Goal: Task Accomplishment & Management: Use online tool/utility

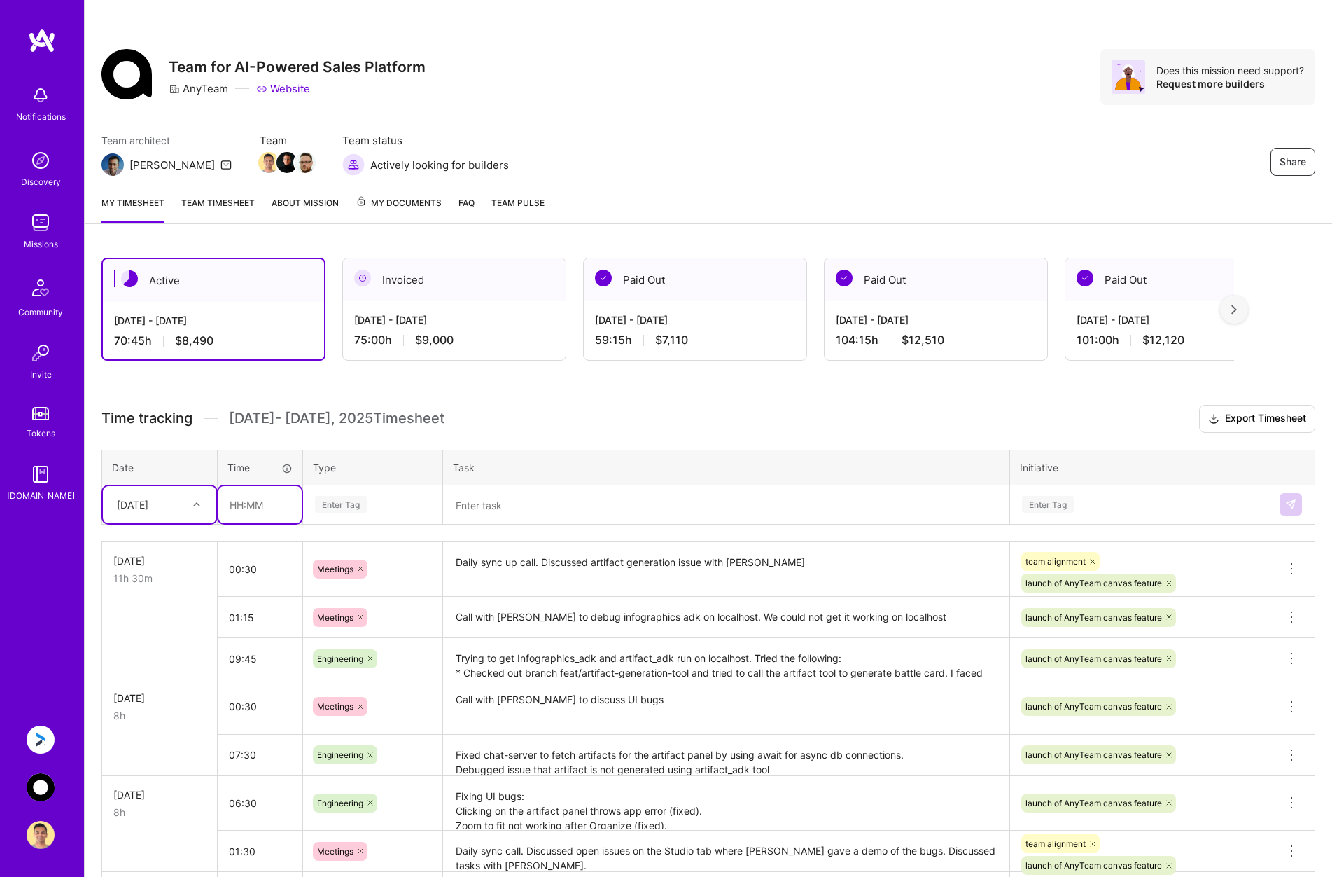
click at [251, 503] on input "text" at bounding box center [259, 504] width 83 height 37
type input "00:15"
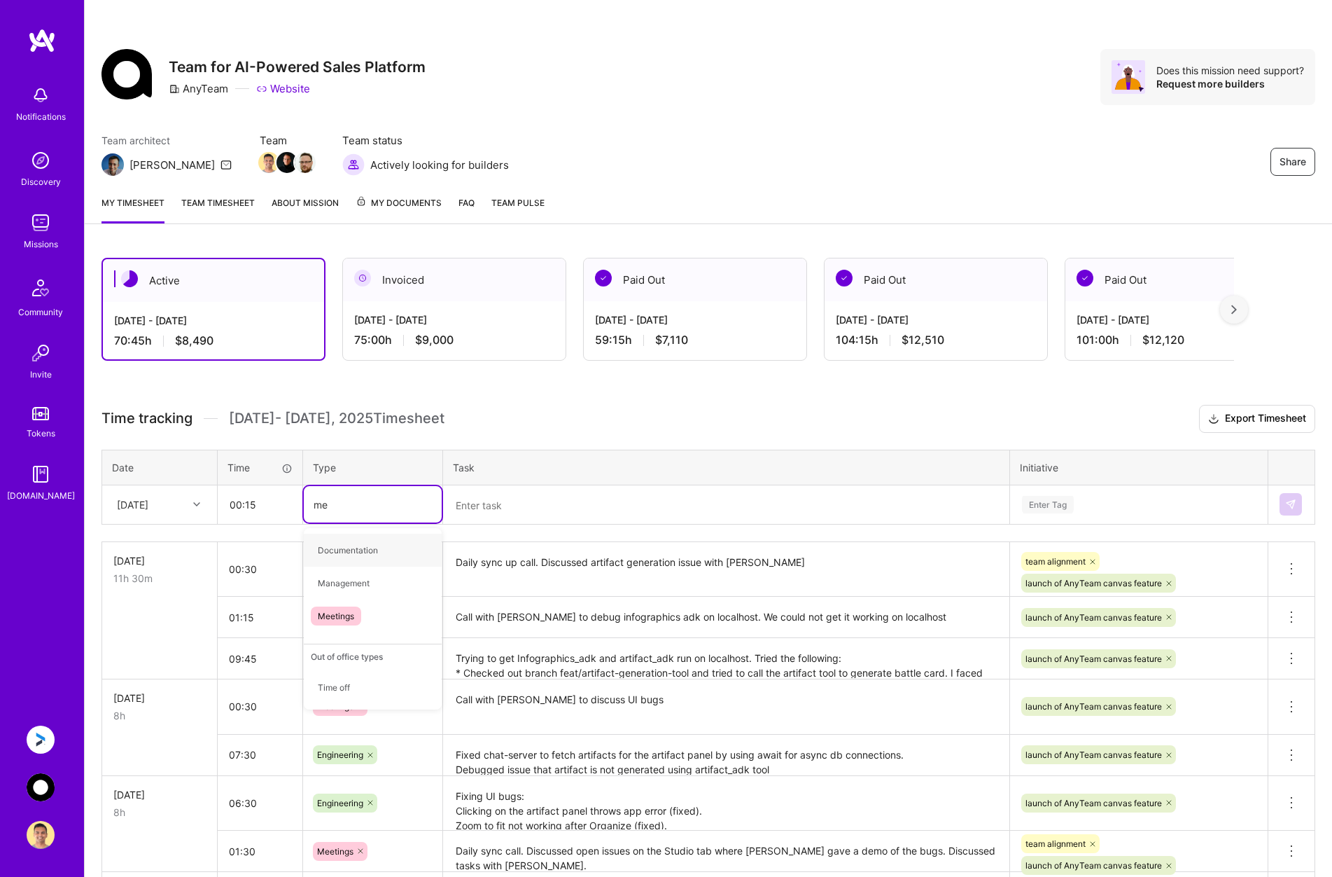
type input "mee"
click at [340, 547] on span "Meetings" at bounding box center [336, 550] width 50 height 19
click at [251, 503] on input "00:15" at bounding box center [259, 504] width 83 height 37
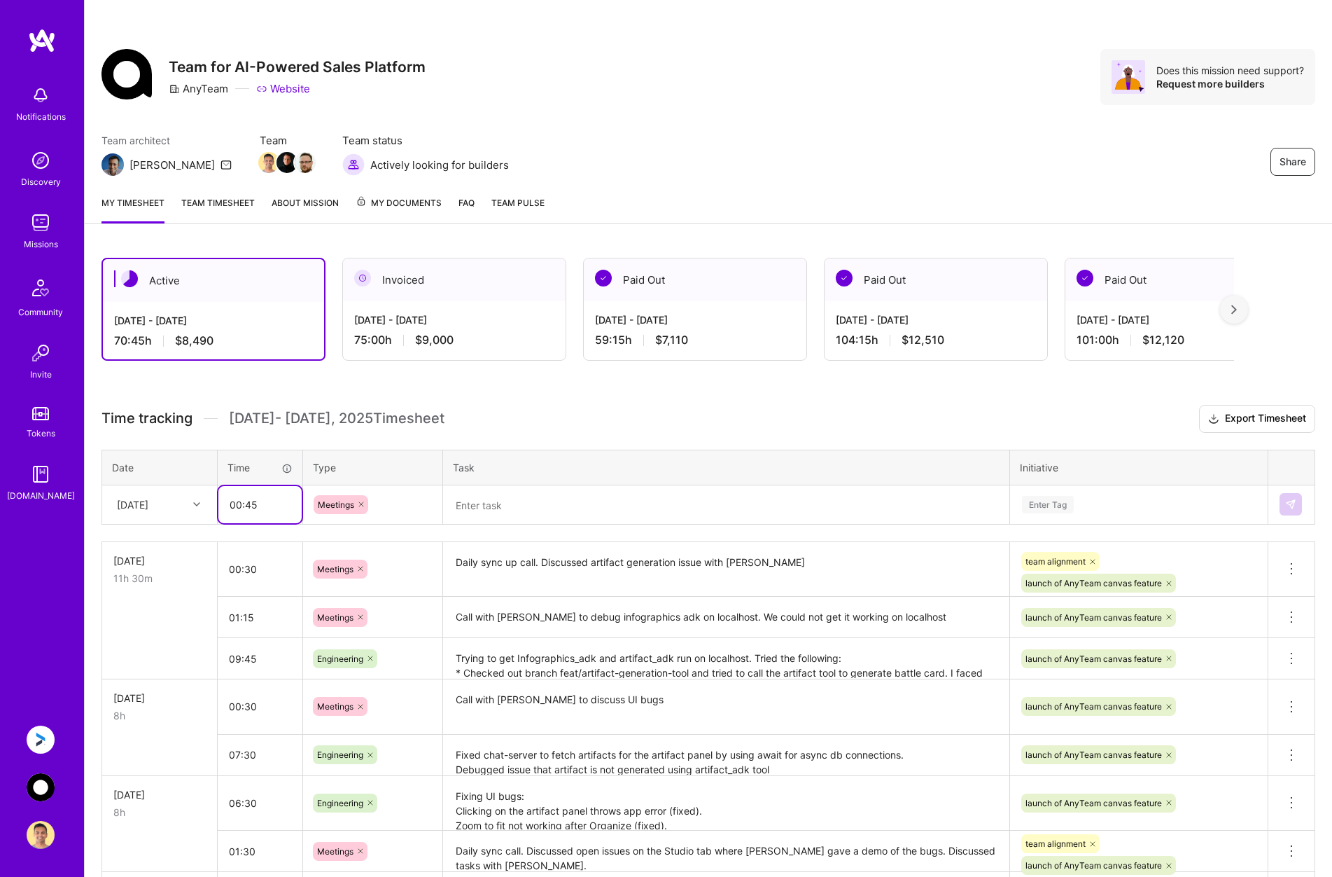
type input "00:45"
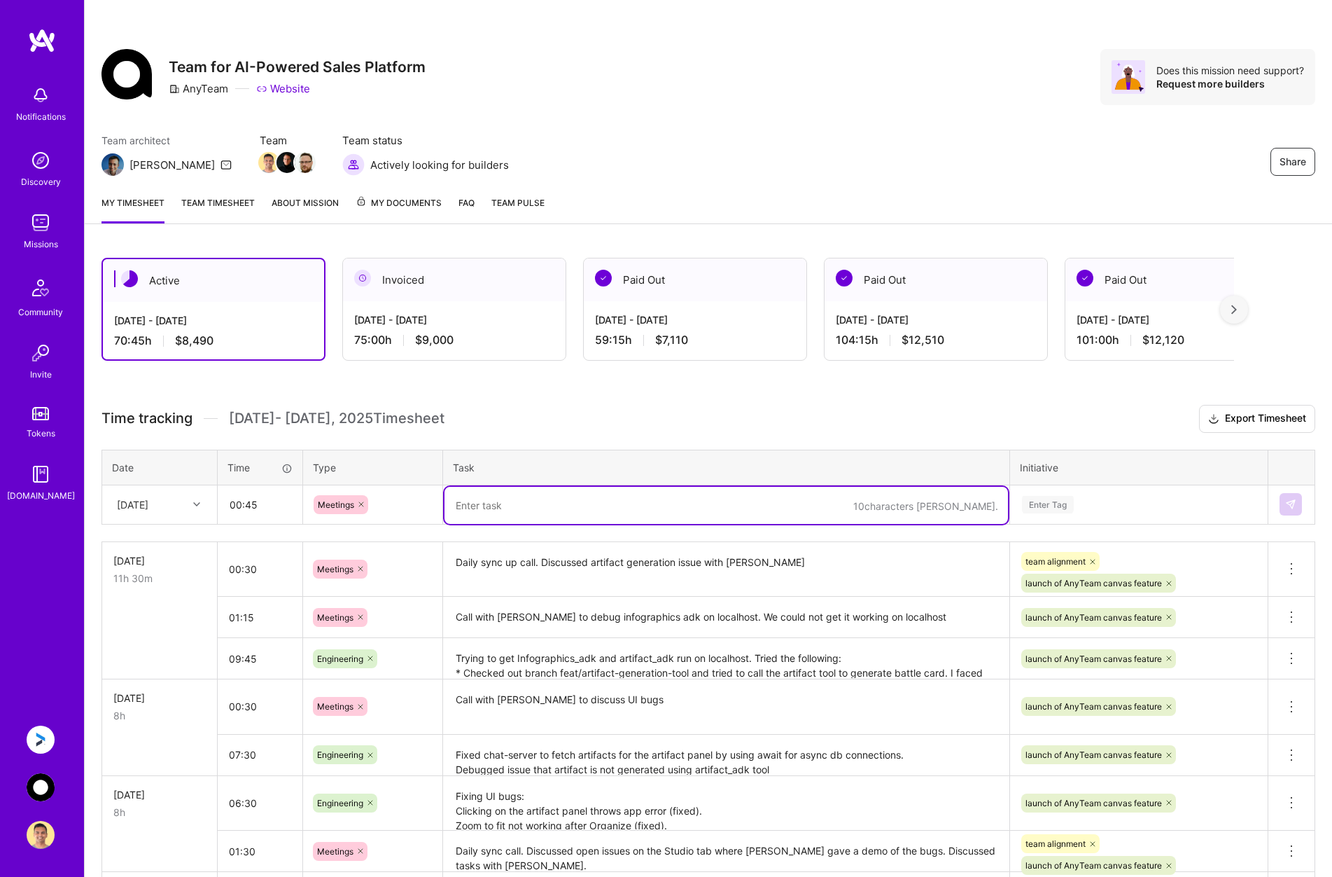
click at [496, 501] on textarea at bounding box center [727, 505] width 564 height 37
type textarea "Call with [PERSON_NAME] and [PERSON_NAME] to fix infographics_adk working on lo…"
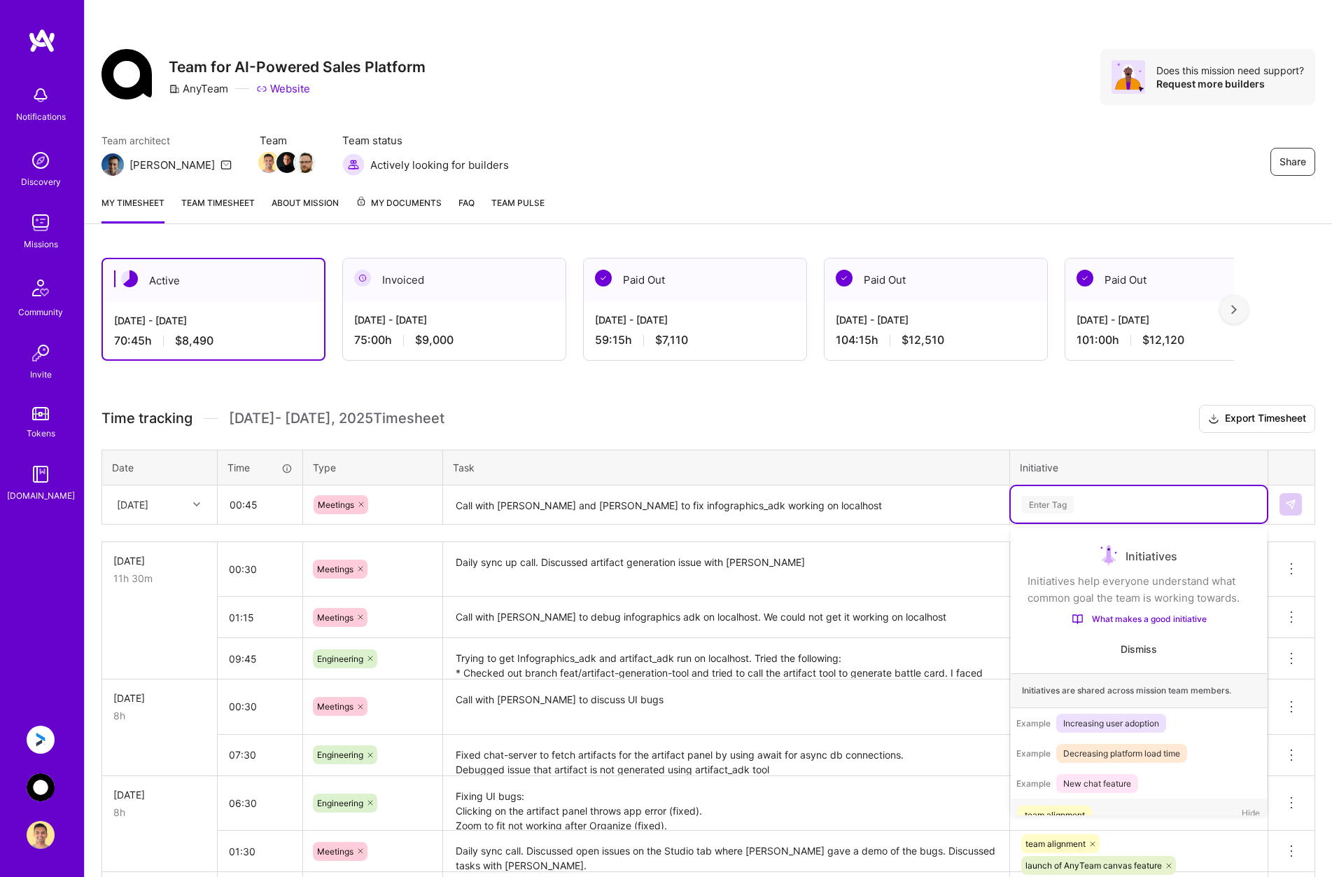
click at [1188, 498] on div "Enter Tag" at bounding box center [1139, 505] width 237 height 18
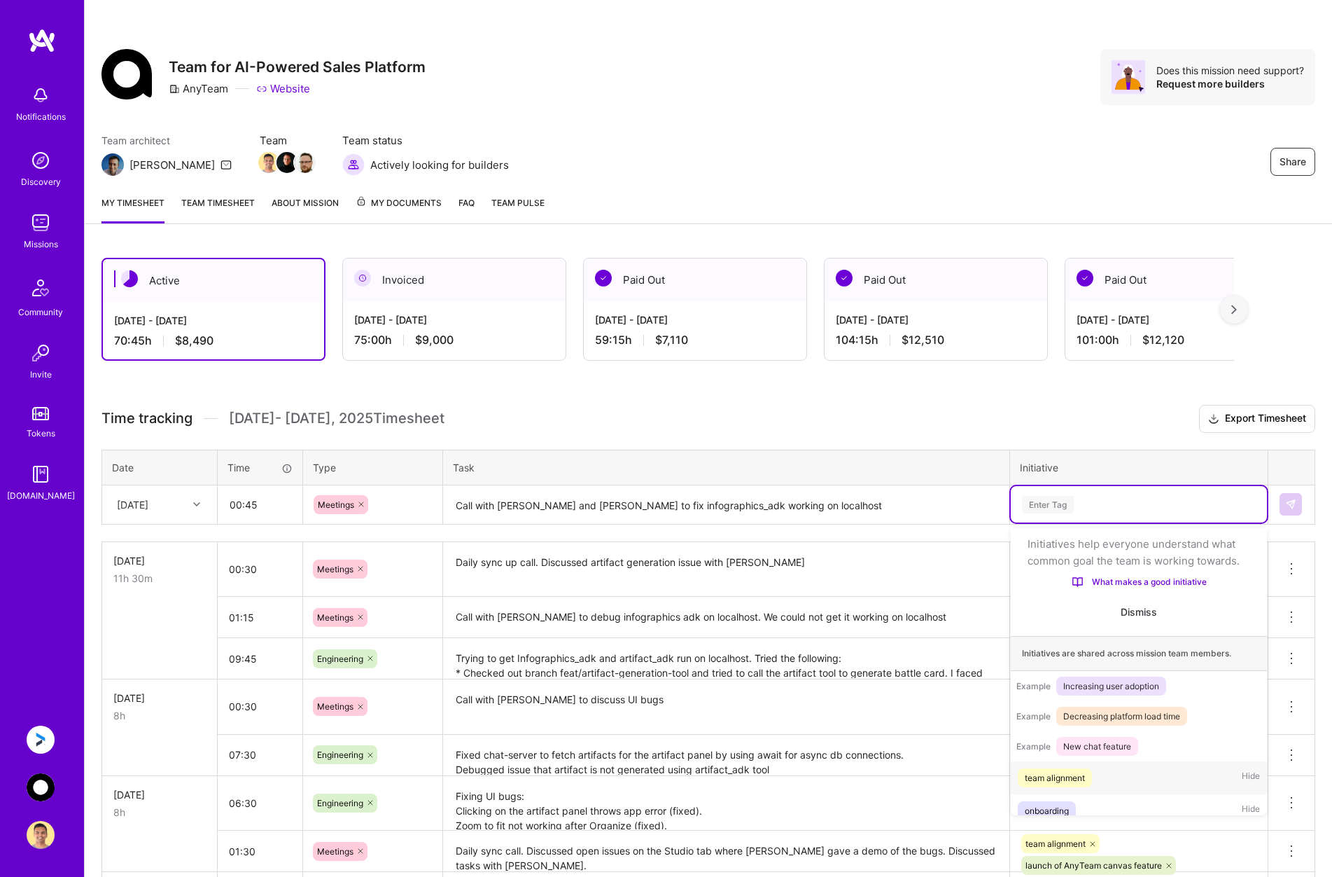
scroll to position [44, 0]
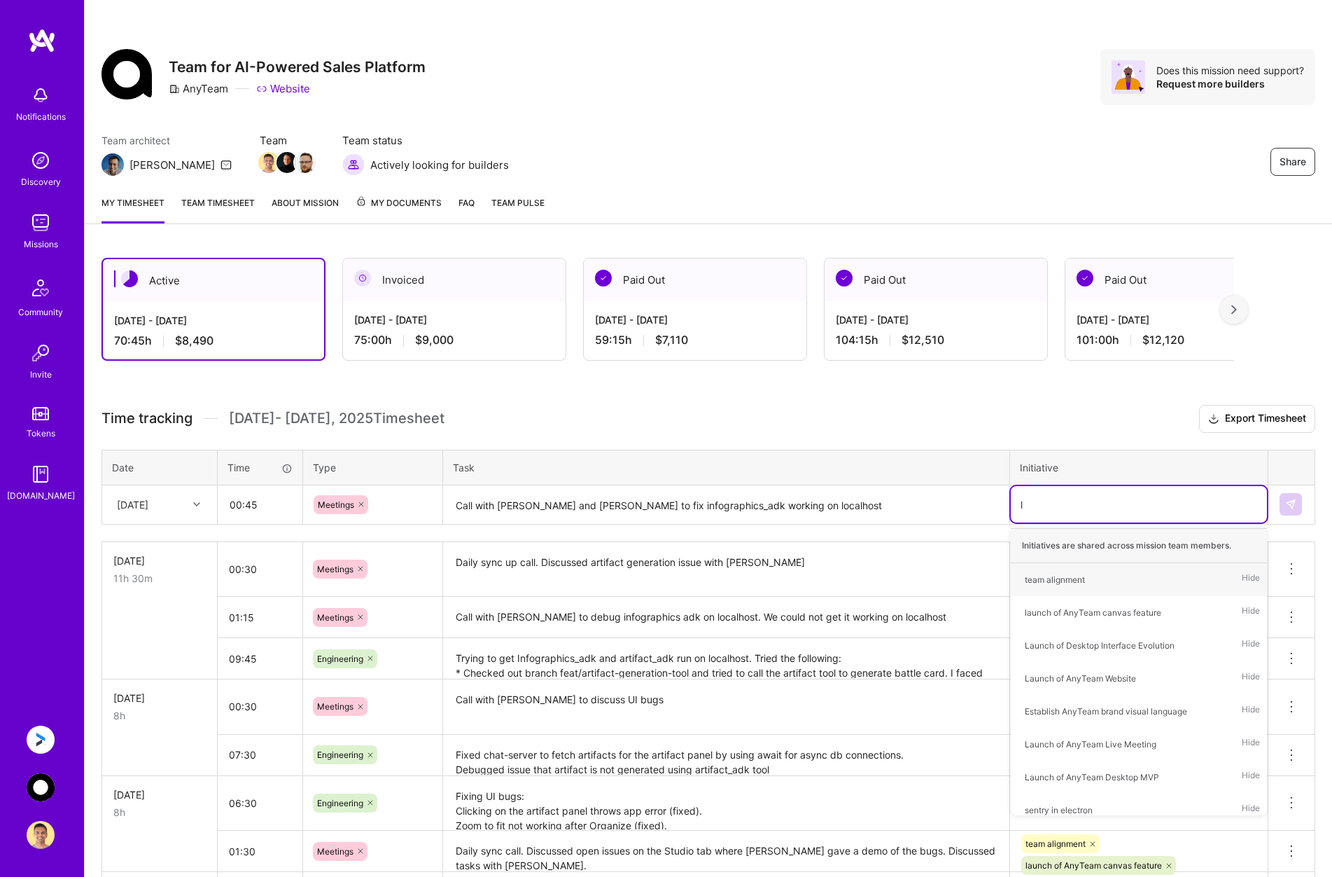
type input "la"
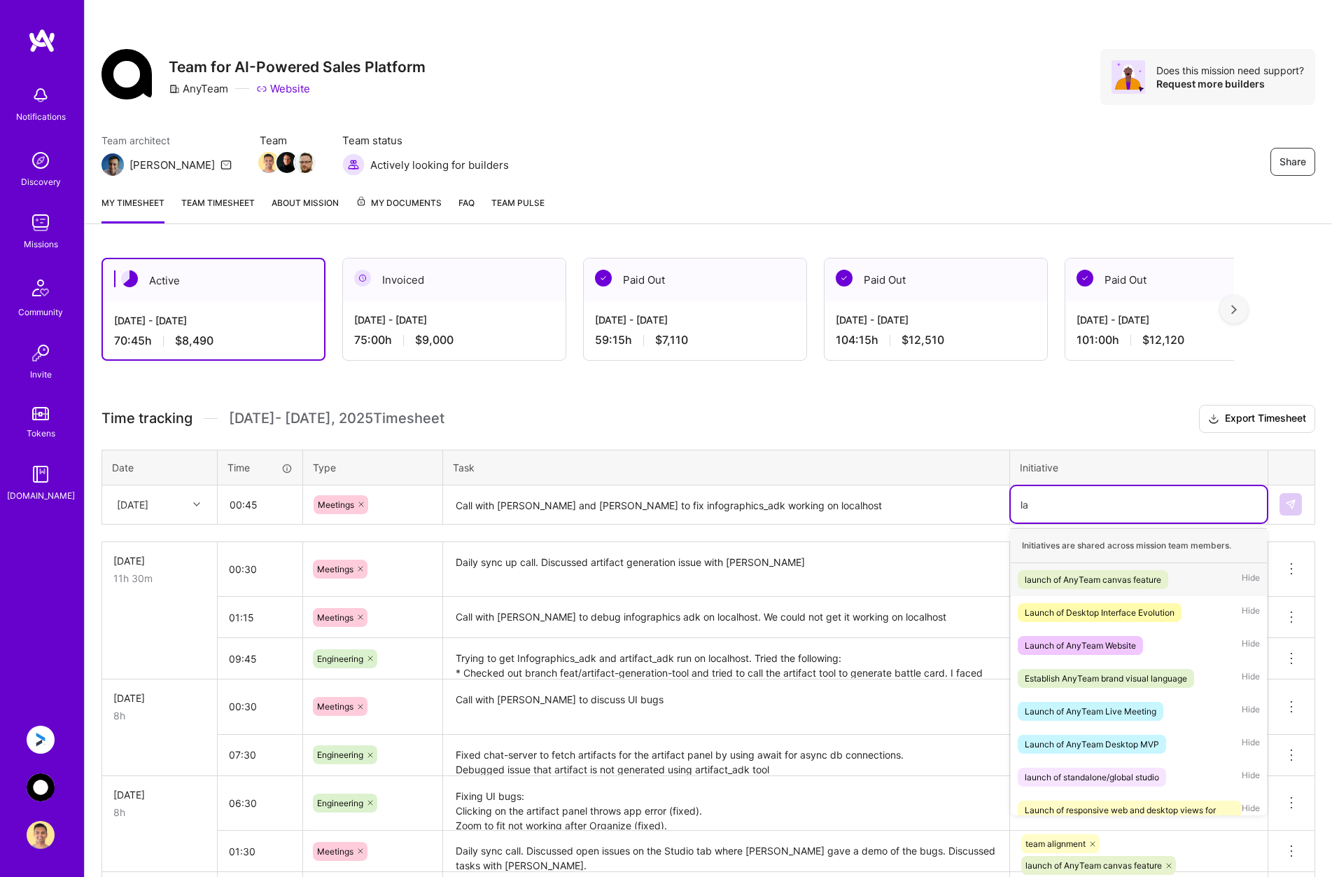
click at [1146, 574] on div "launch of AnyTeam canvas feature" at bounding box center [1093, 579] width 137 height 15
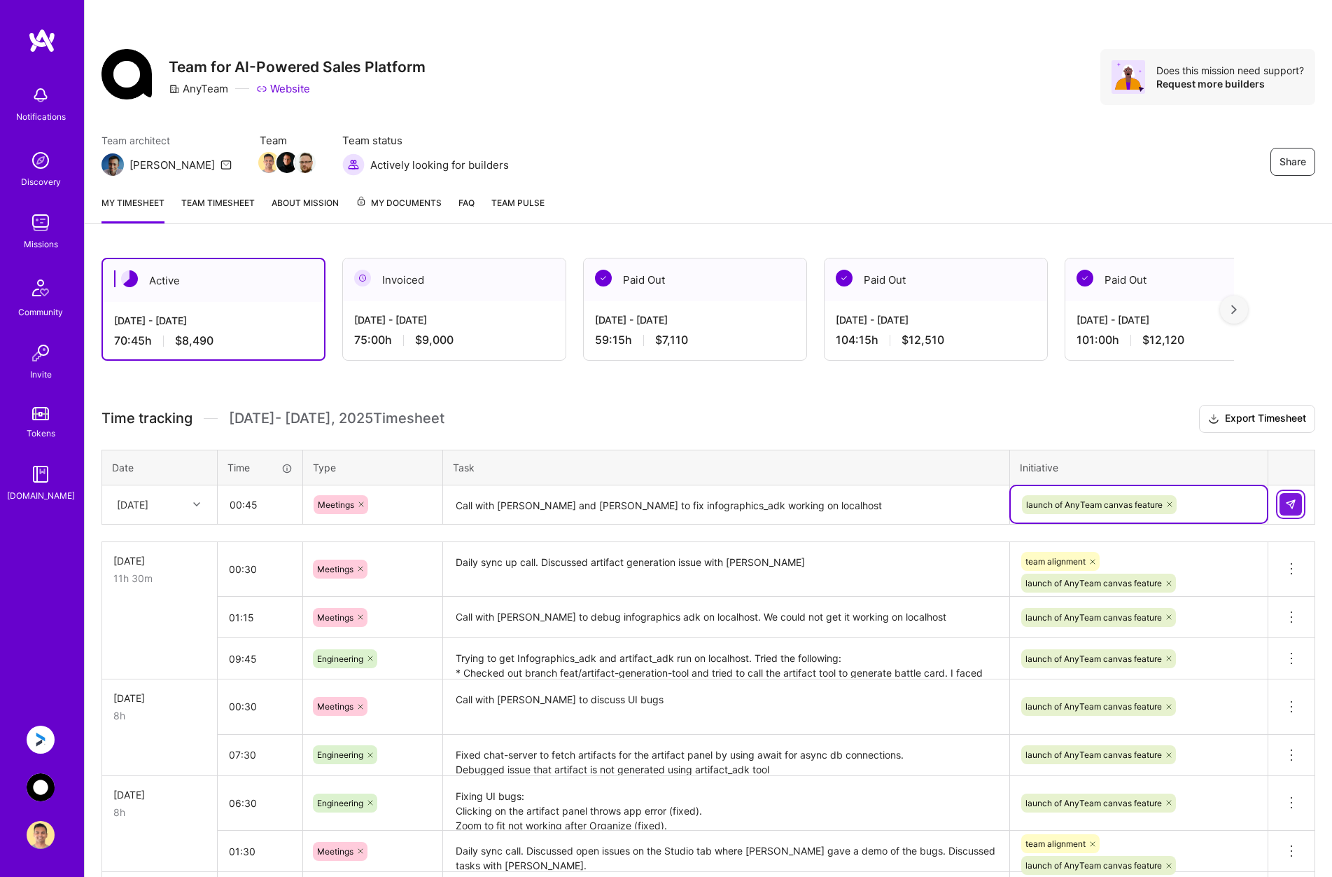
click at [1292, 508] on img at bounding box center [1290, 503] width 11 height 11
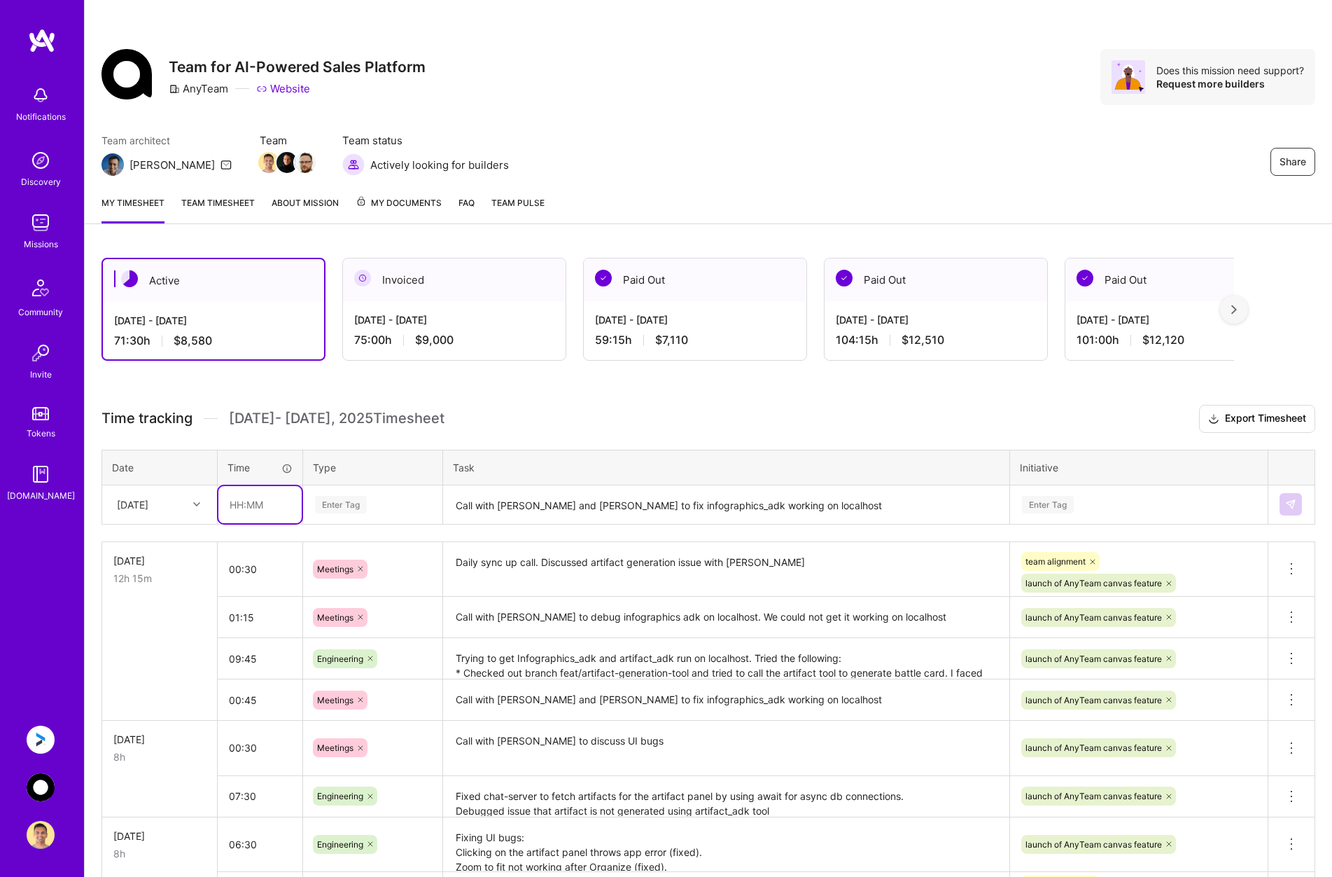
click at [260, 507] on input "text" at bounding box center [259, 504] width 83 height 37
type input "0"
type input "00:15"
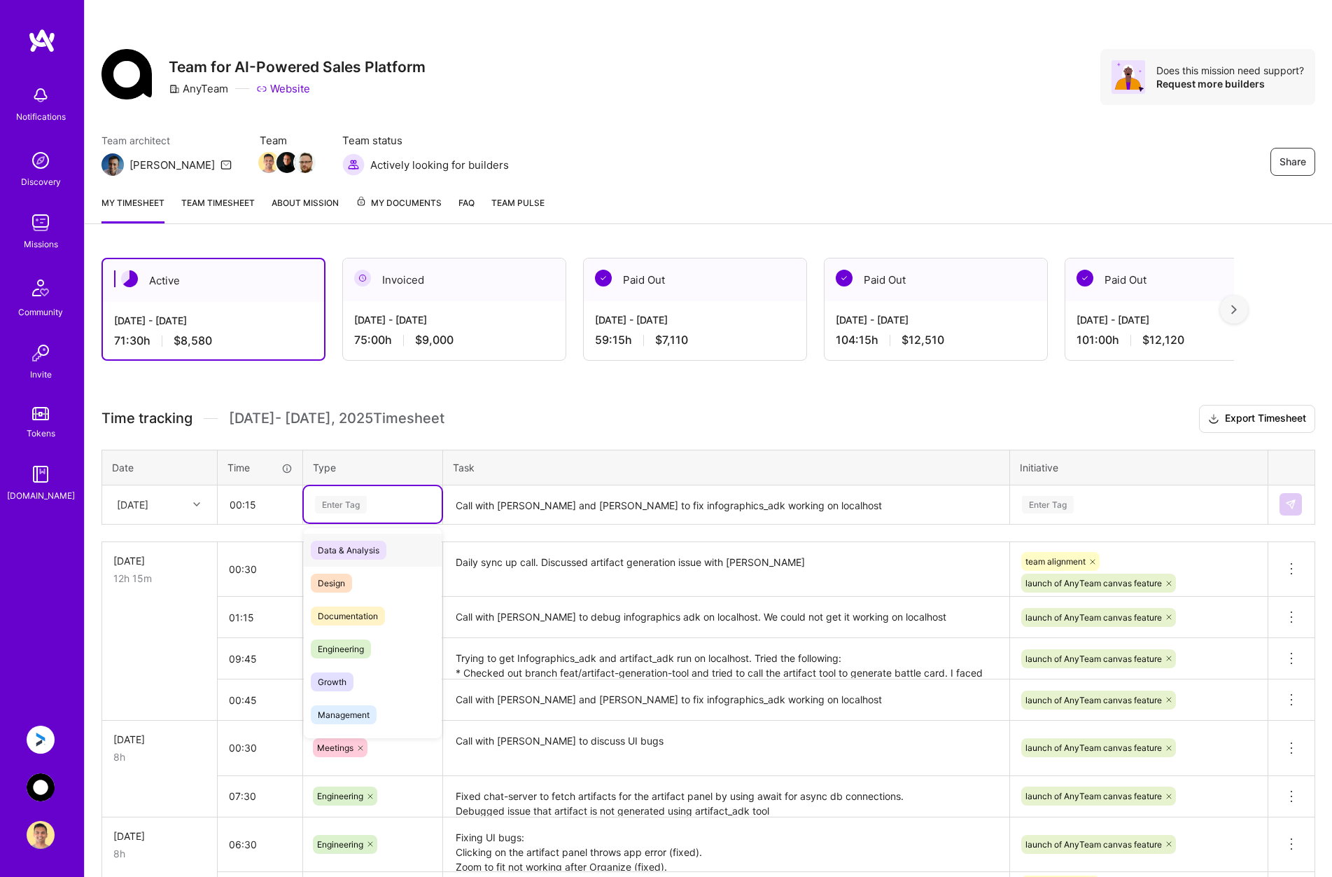
click at [353, 504] on div "Enter Tag" at bounding box center [341, 505] width 52 height 22
type input "mee"
click at [348, 548] on span "Meetings" at bounding box center [336, 550] width 50 height 19
click at [494, 498] on textarea "Call with [PERSON_NAME] and [PERSON_NAME] to fix infographics_adk working on lo…" at bounding box center [727, 505] width 564 height 37
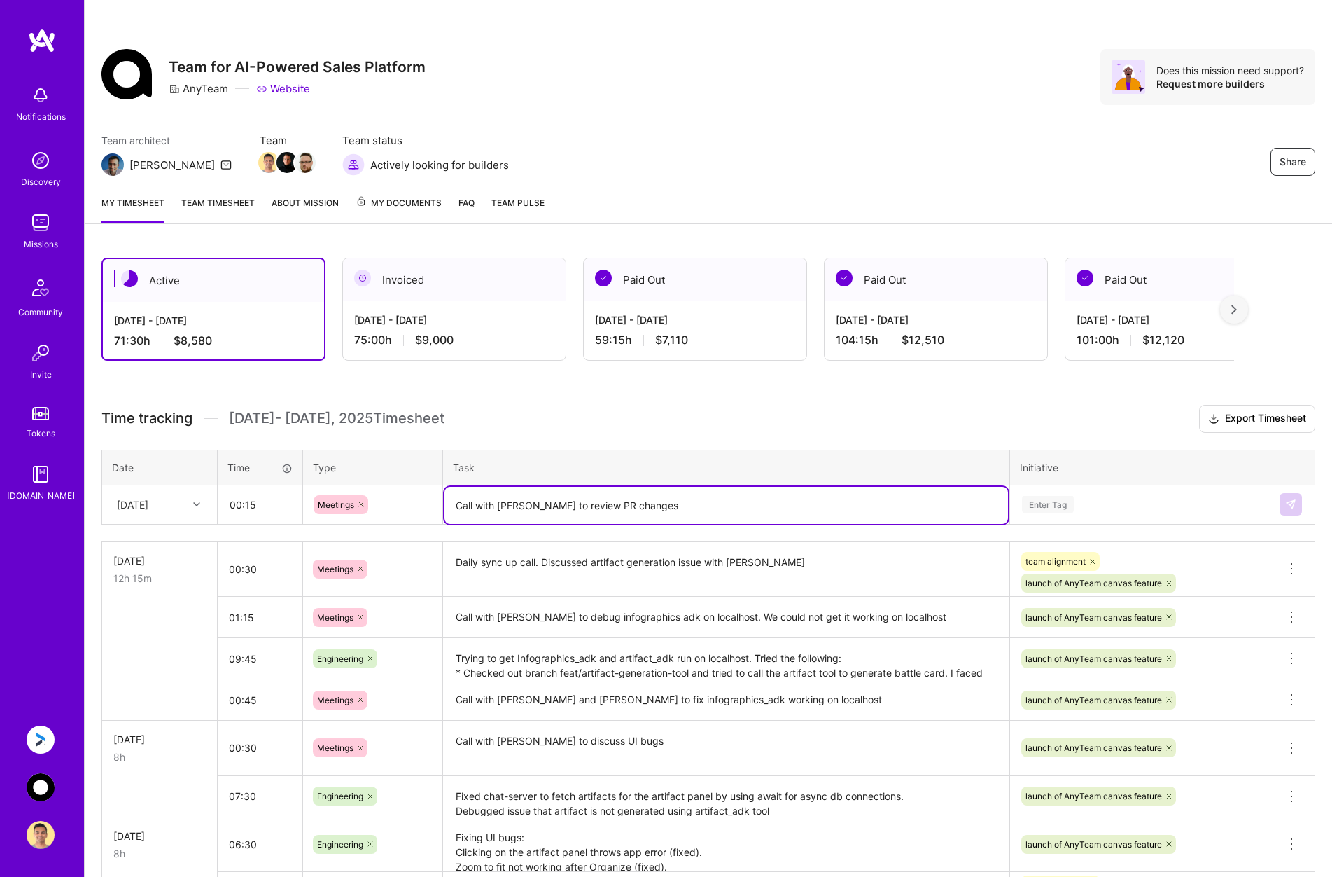
type textarea "Call with [PERSON_NAME] to review PR changes"
click at [1088, 496] on div "Enter Tag" at bounding box center [1139, 505] width 237 height 18
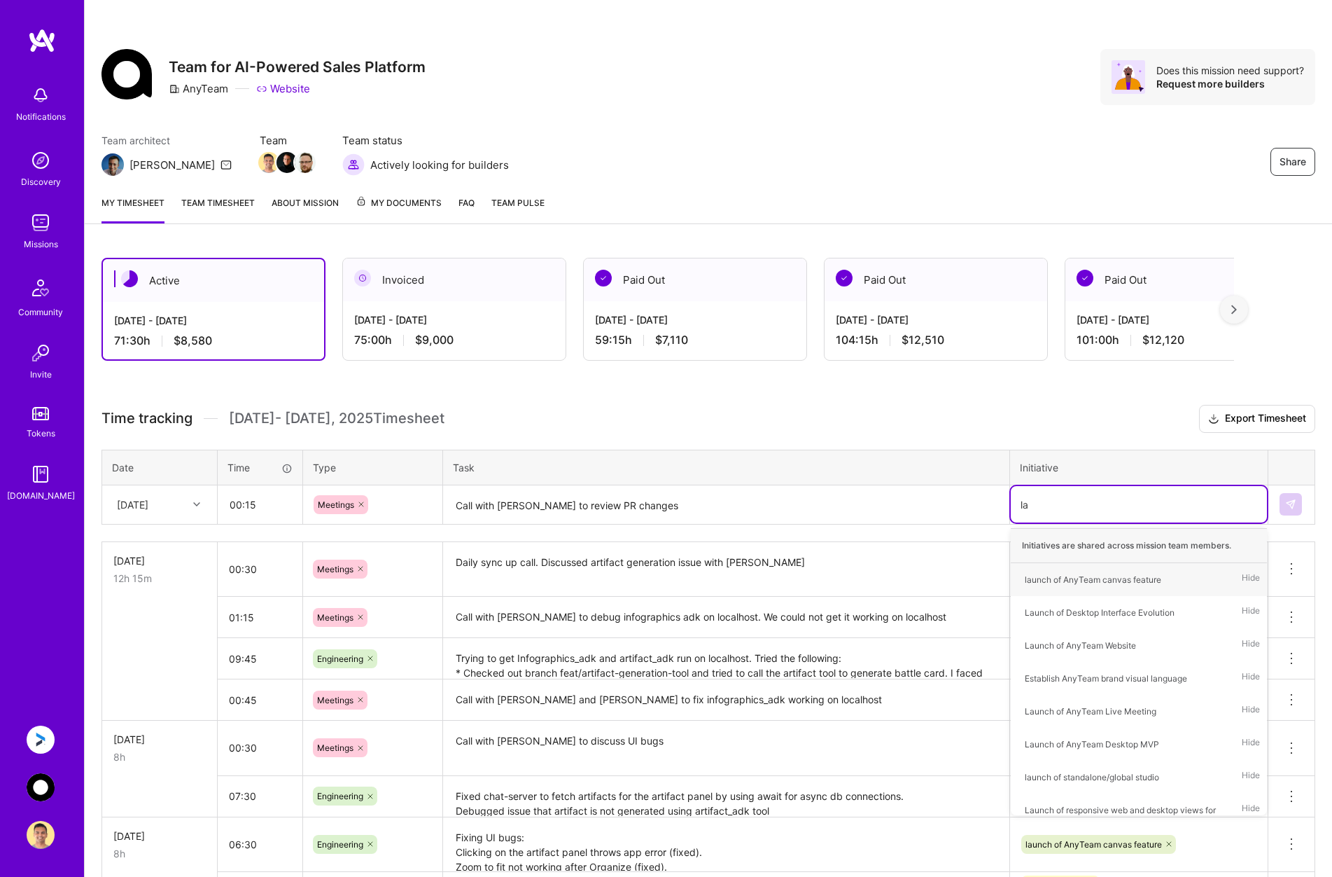
type input "[PERSON_NAME]"
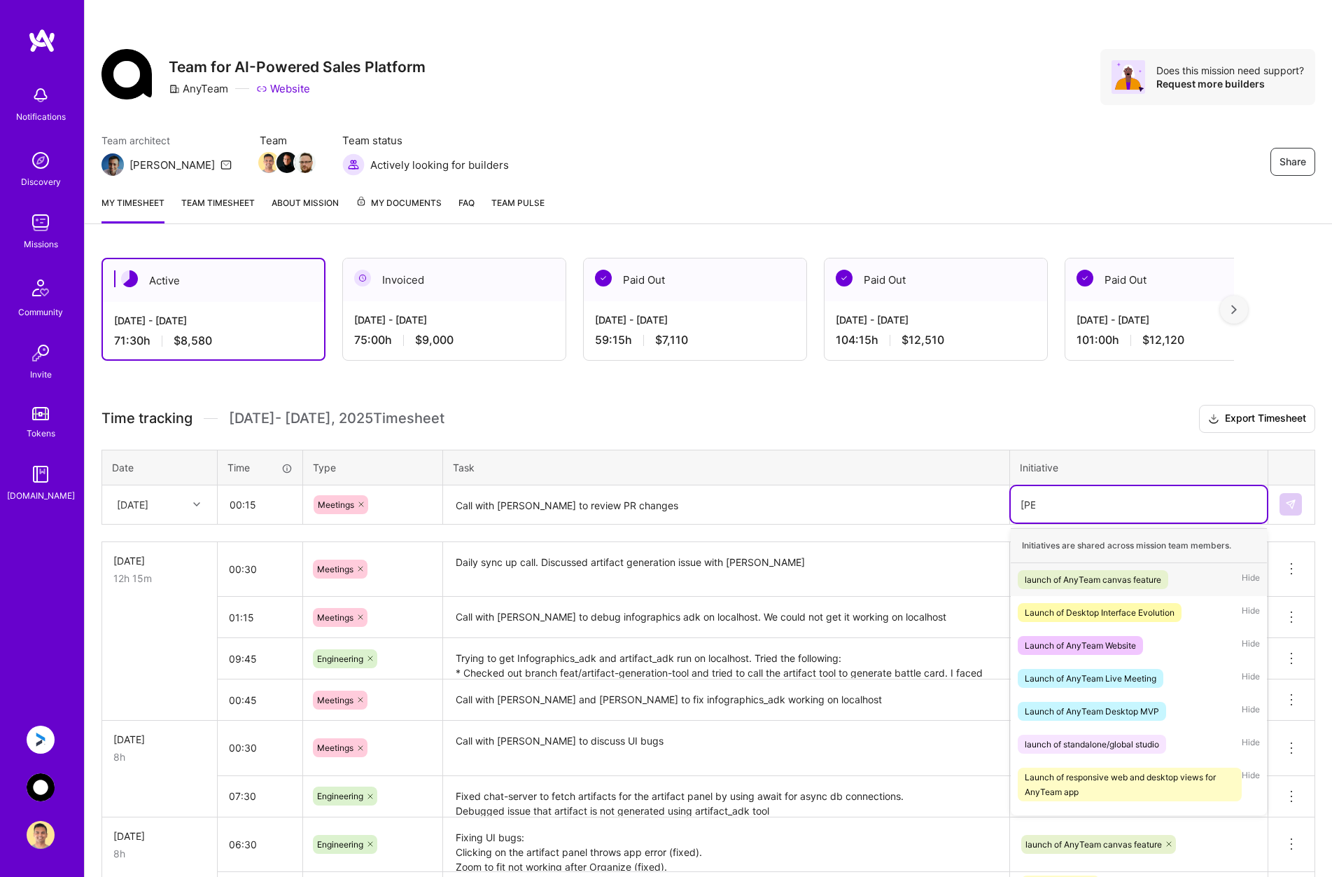
click at [1082, 574] on div "launch of AnyTeam canvas feature" at bounding box center [1093, 579] width 137 height 15
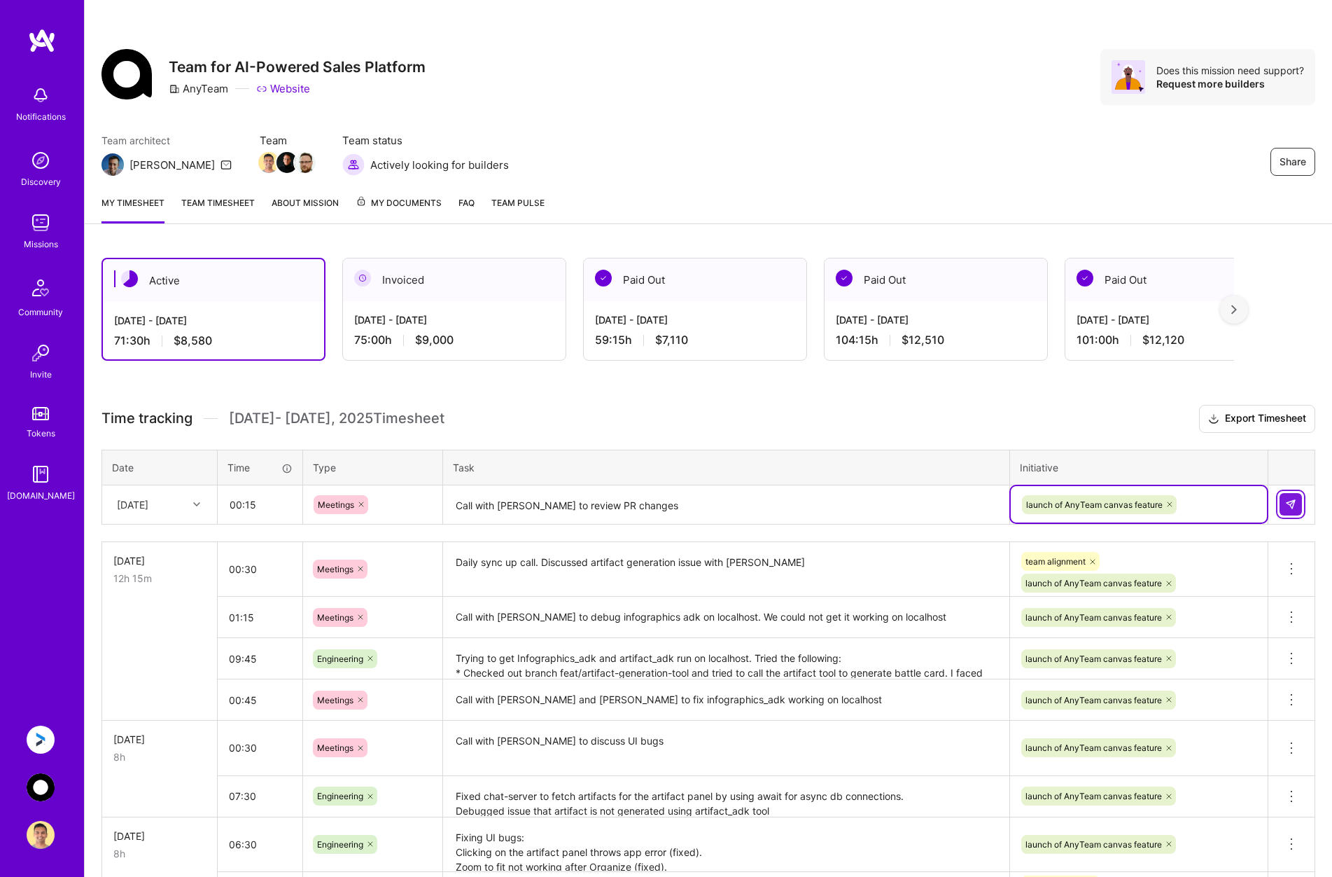
click at [1290, 510] on button at bounding box center [1291, 504] width 22 height 22
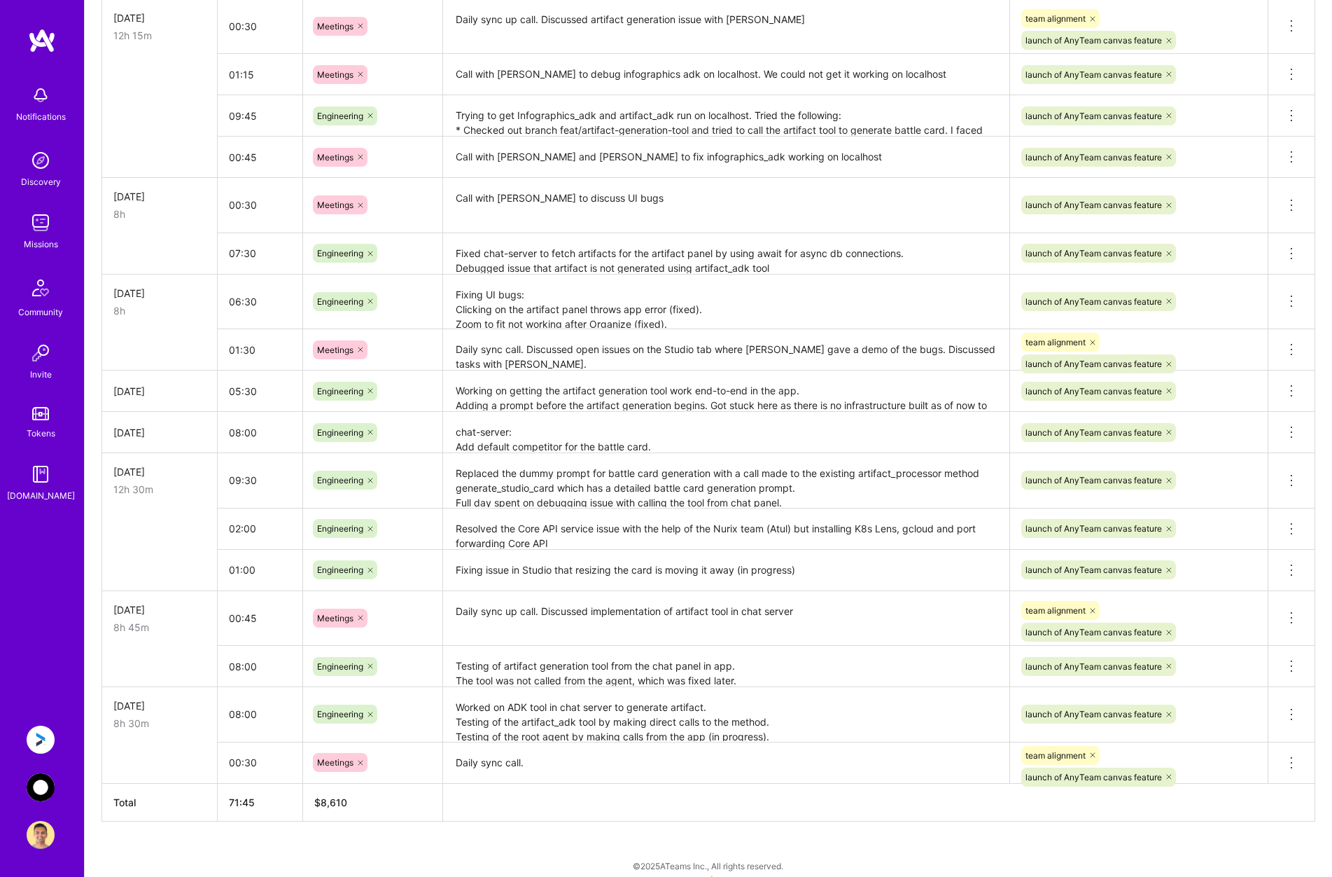
scroll to position [597, 0]
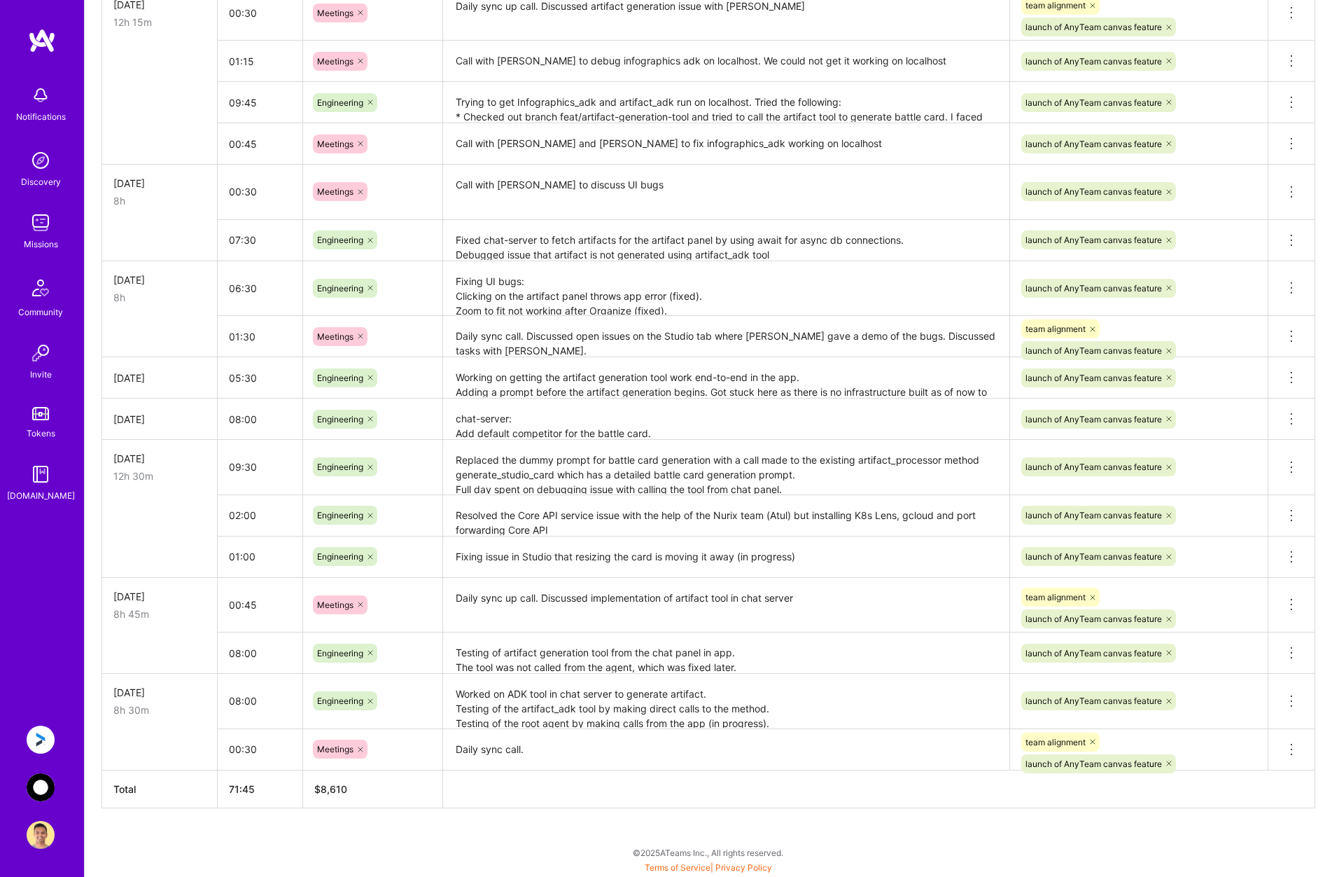
click at [36, 734] on img at bounding box center [41, 739] width 28 height 28
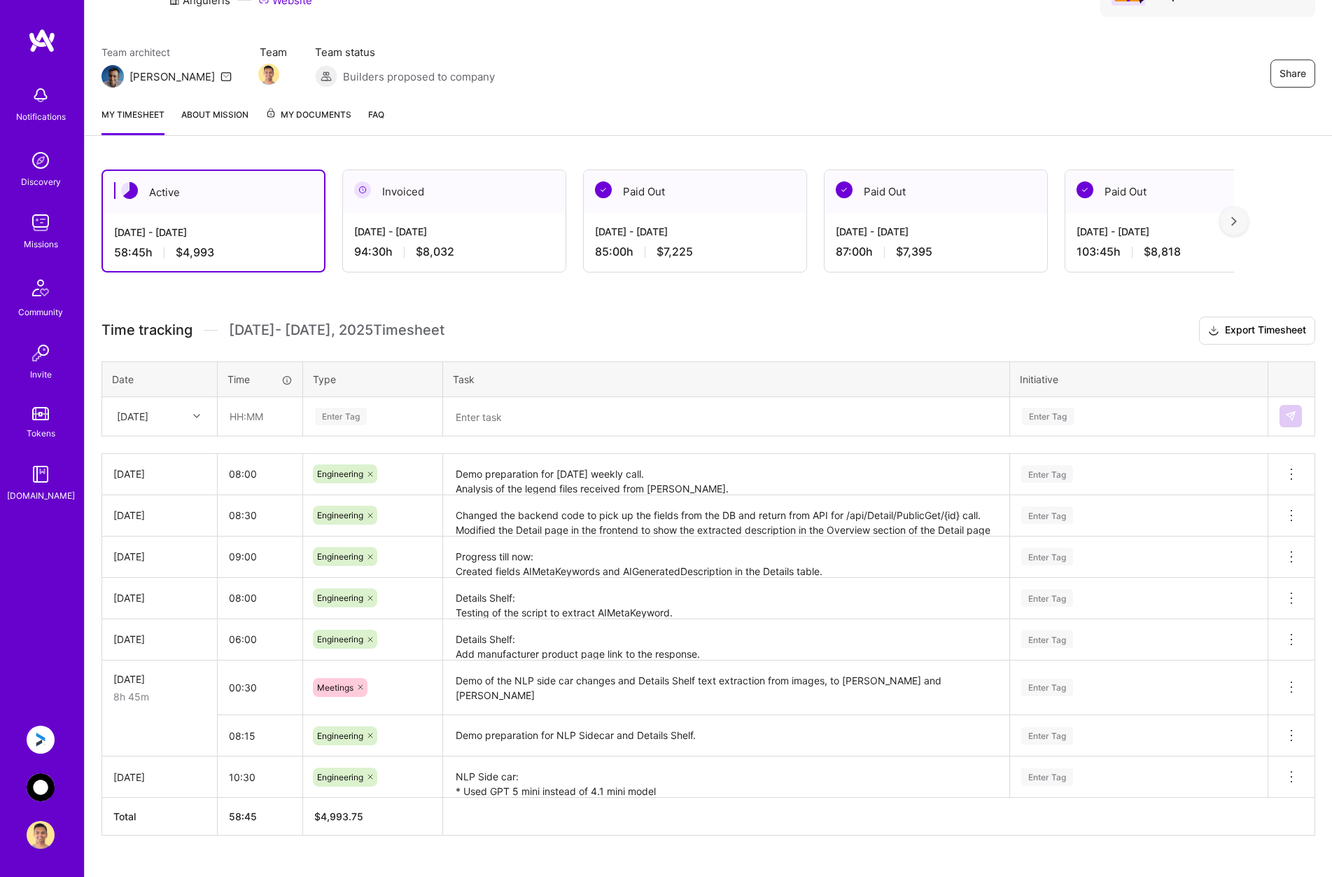
scroll to position [116, 0]
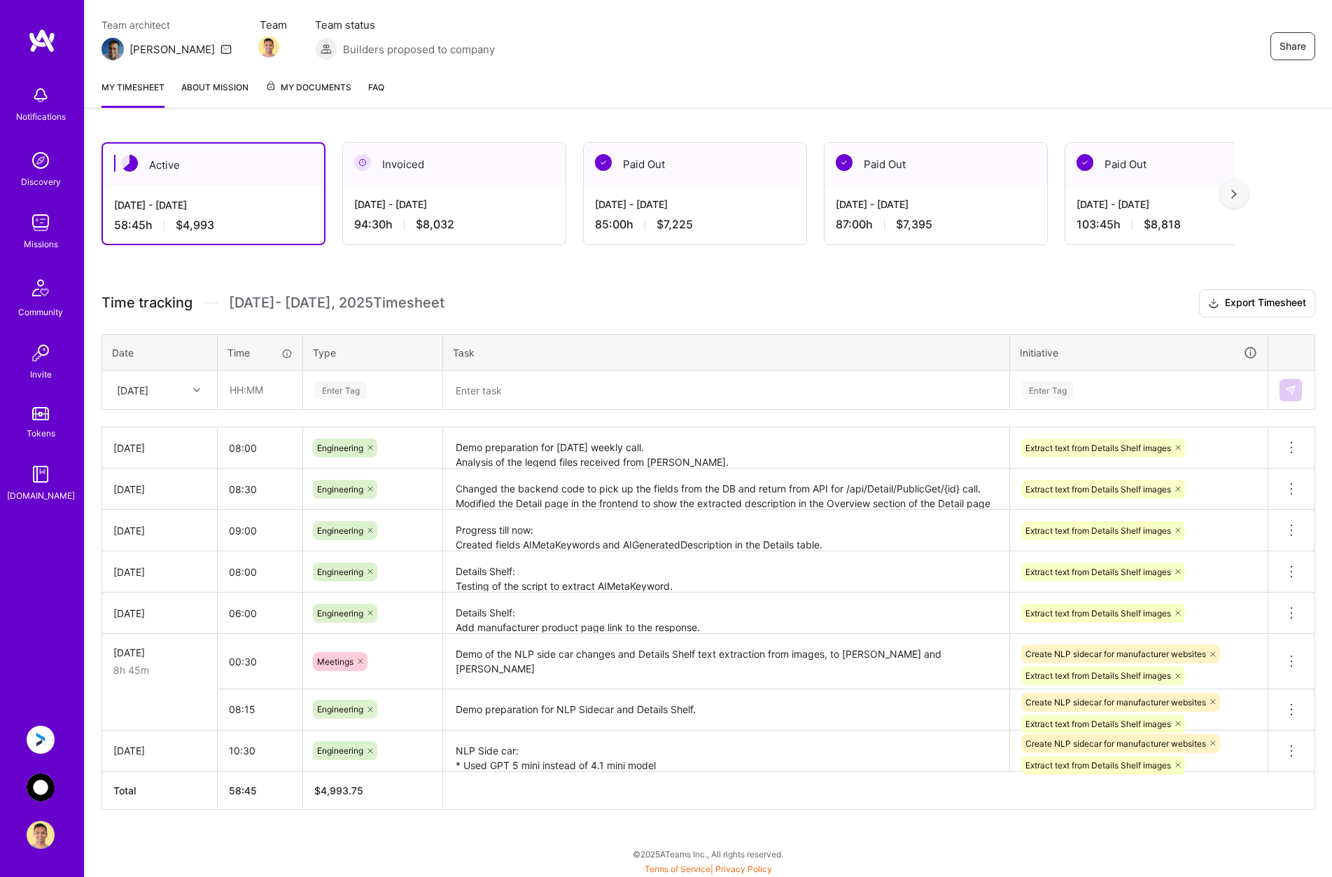
click at [195, 391] on icon at bounding box center [196, 389] width 7 height 7
click at [164, 480] on div "[DATE]" at bounding box center [159, 481] width 113 height 26
click at [190, 385] on div at bounding box center [199, 390] width 22 height 18
click at [151, 580] on div "[DATE]" at bounding box center [159, 582] width 113 height 26
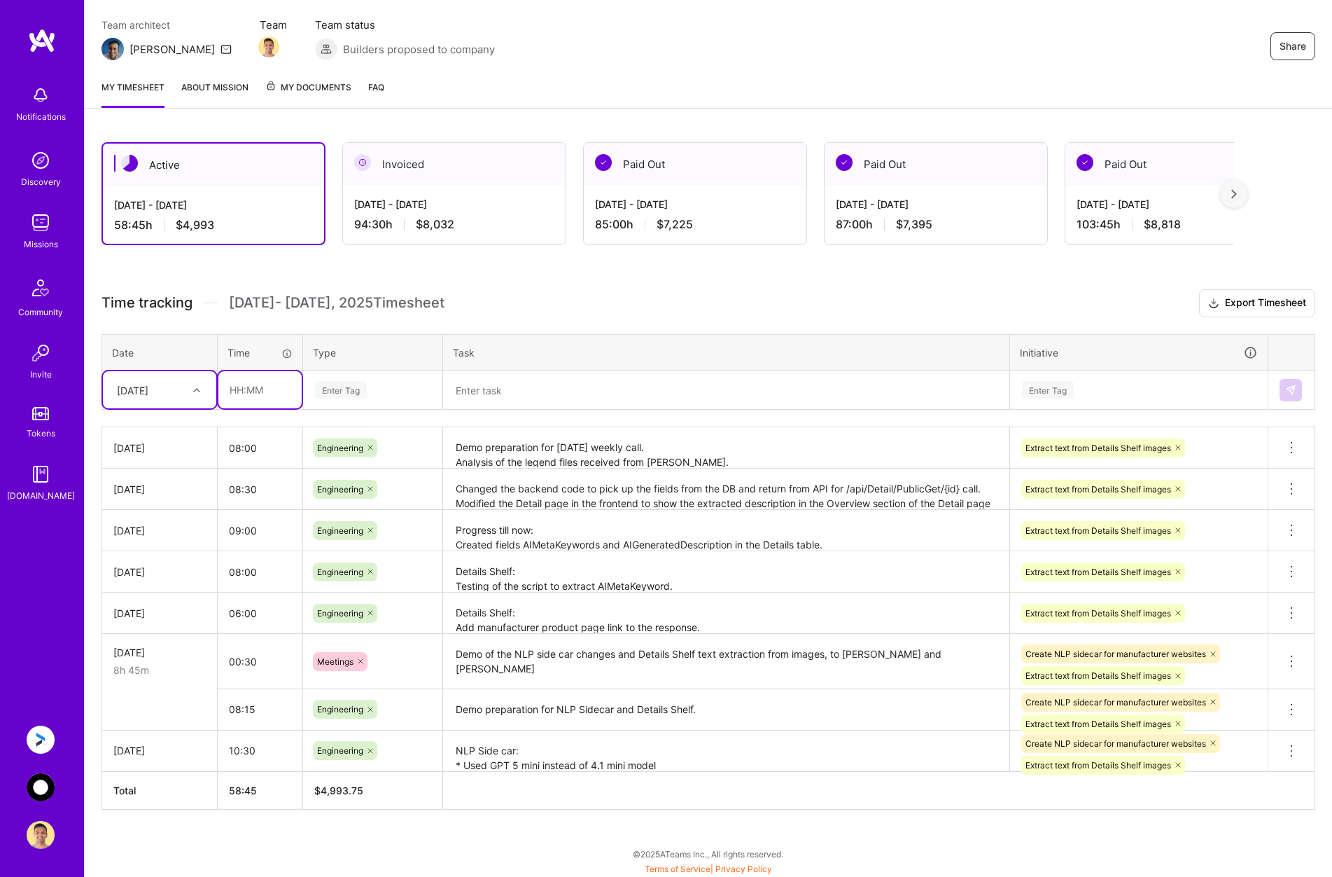
click at [260, 389] on input "text" at bounding box center [259, 389] width 83 height 37
type input "06:00"
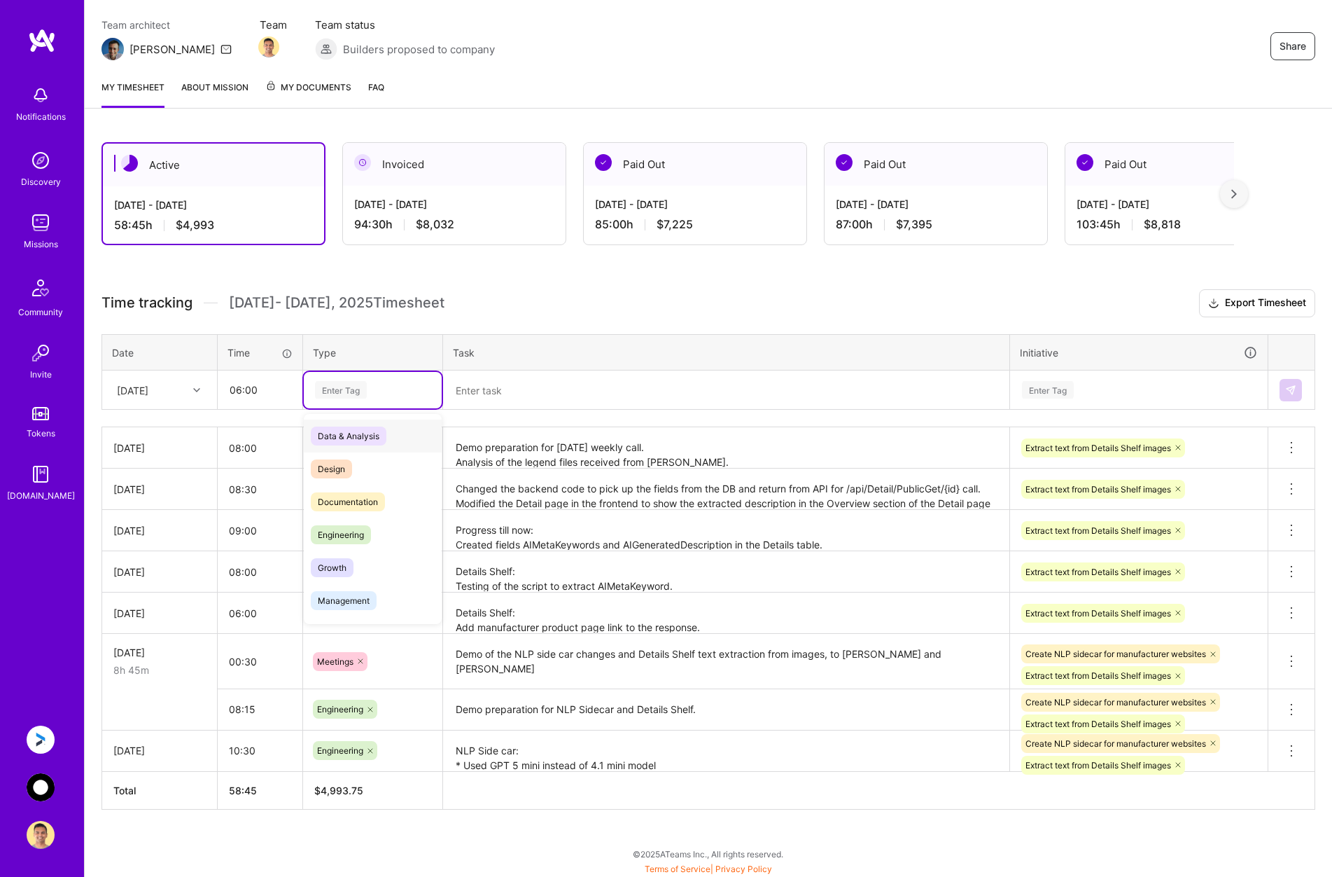
click at [385, 391] on div "Enter Tag" at bounding box center [373, 390] width 118 height 18
click at [351, 537] on span "Engineering" at bounding box center [341, 534] width 60 height 19
click at [515, 396] on textarea at bounding box center [727, 390] width 564 height 36
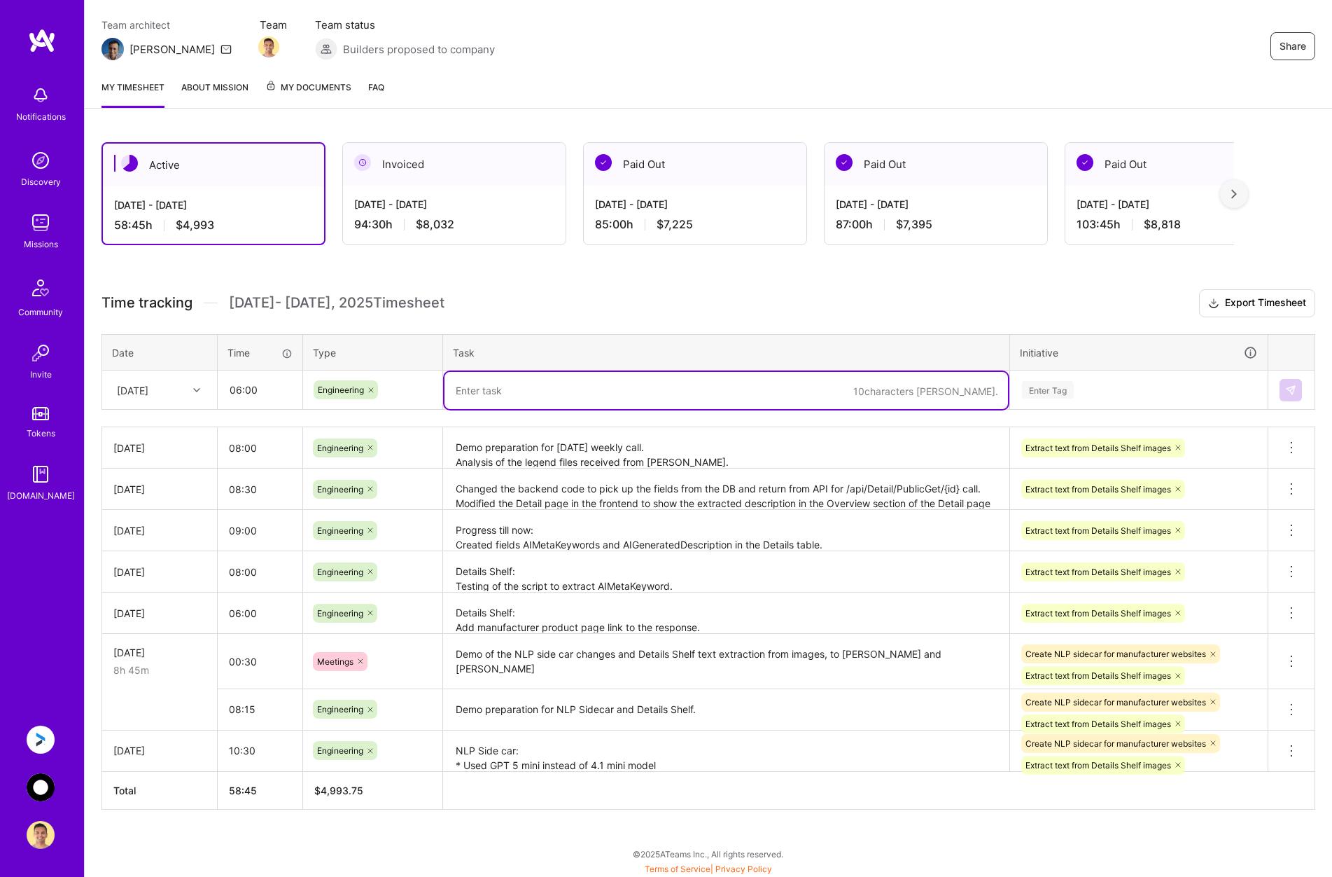
click at [614, 449] on textarea "Demo preparation for [DATE] weekly call. Analysis of the legend files received …" at bounding box center [727, 447] width 564 height 39
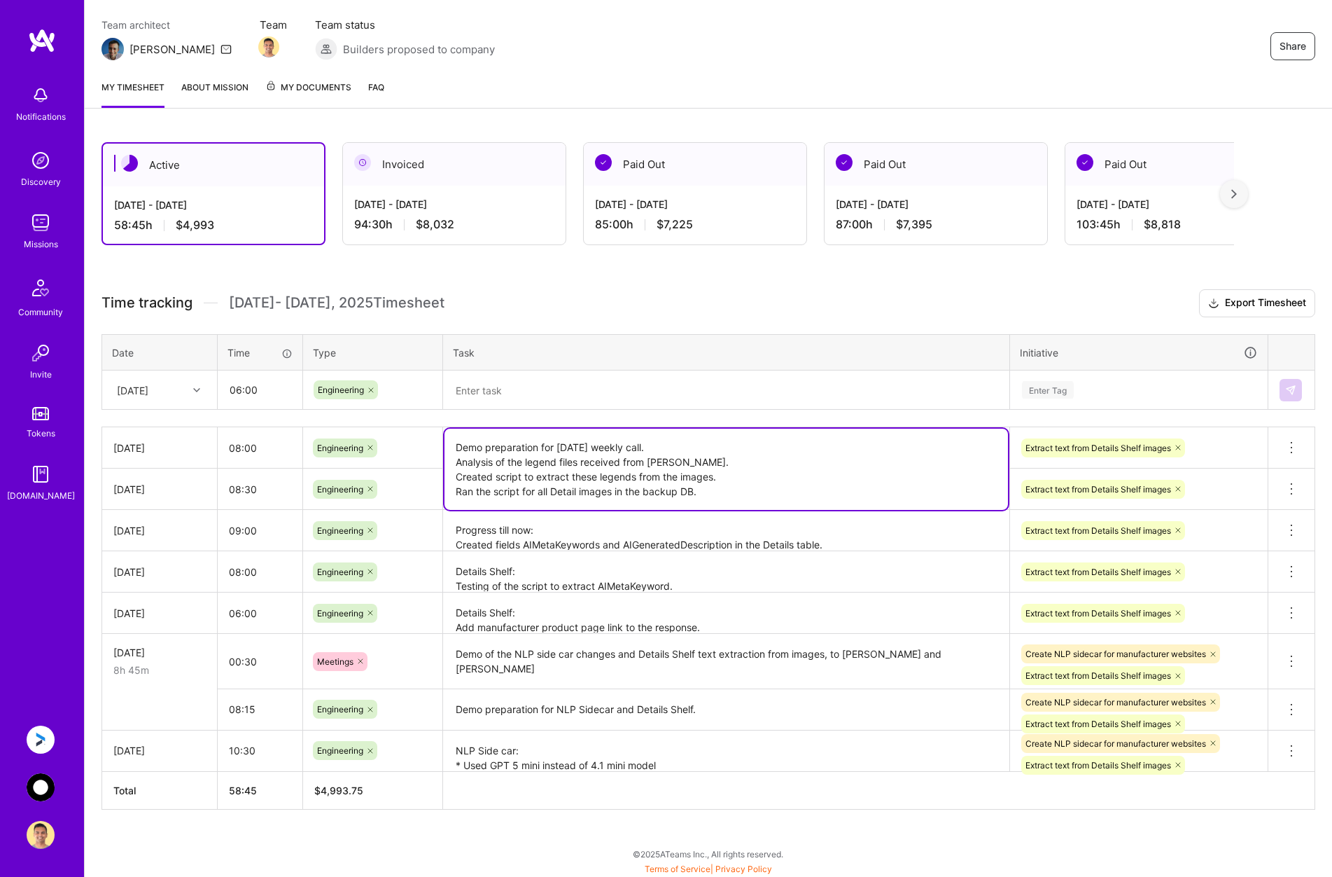
drag, startPoint x: 751, startPoint y: 491, endPoint x: 760, endPoint y: 474, distance: 20.1
click at [760, 474] on textarea "Demo preparation for [DATE] weekly call. Analysis of the legend files received …" at bounding box center [727, 468] width 564 height 81
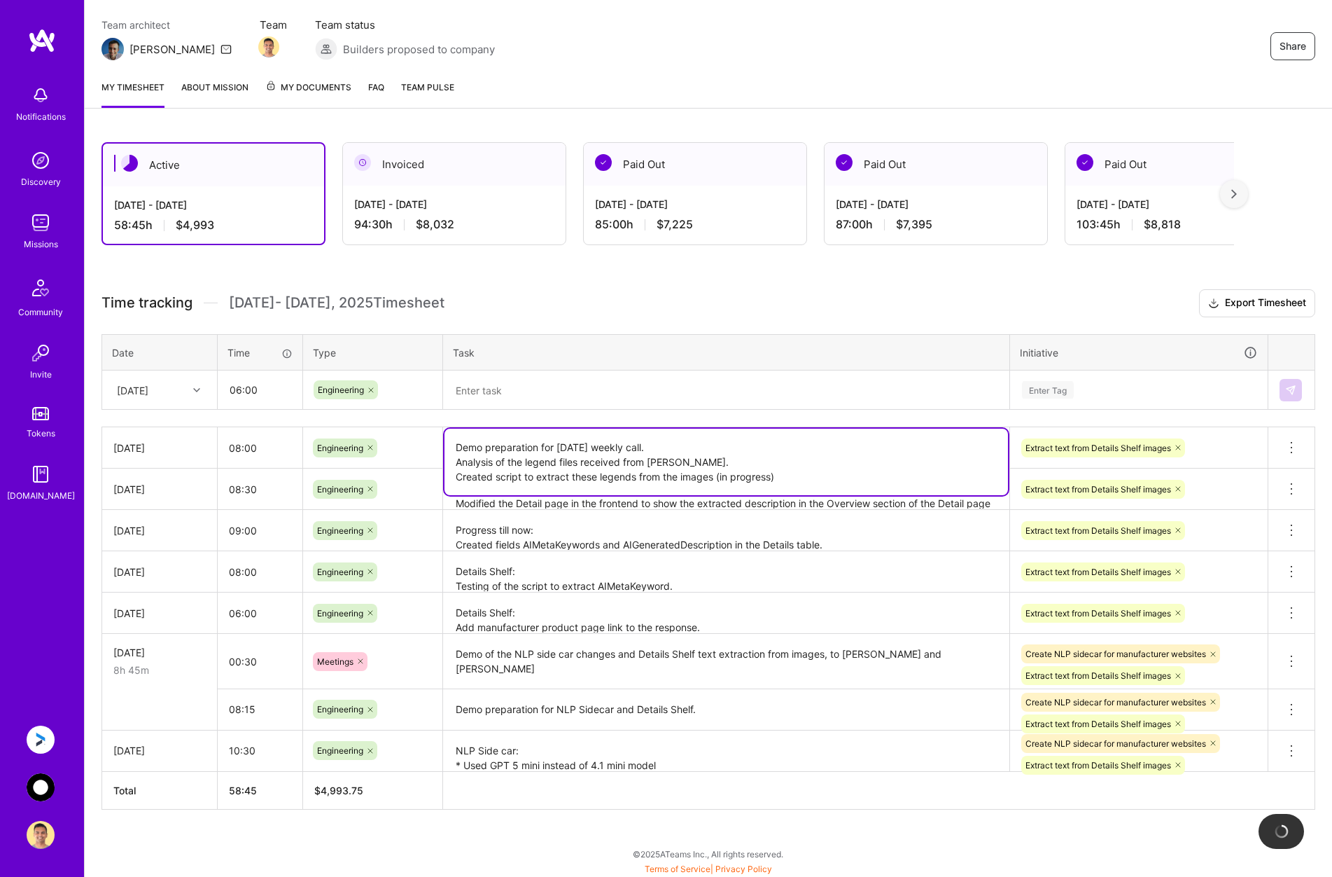
type textarea "Demo preparation for [DATE] weekly call. Analysis of the legend files received …"
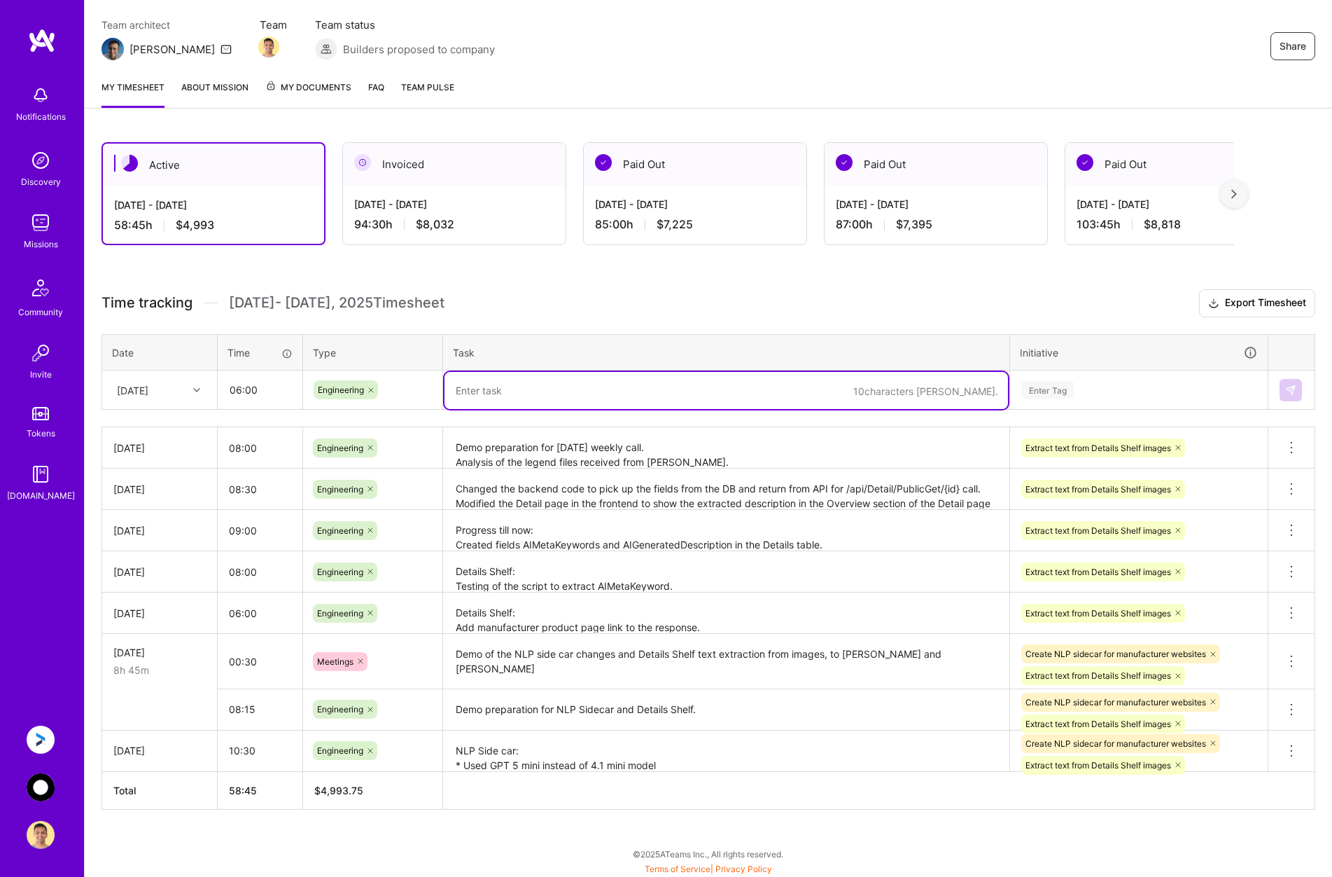
click at [534, 386] on textarea at bounding box center [727, 390] width 564 height 37
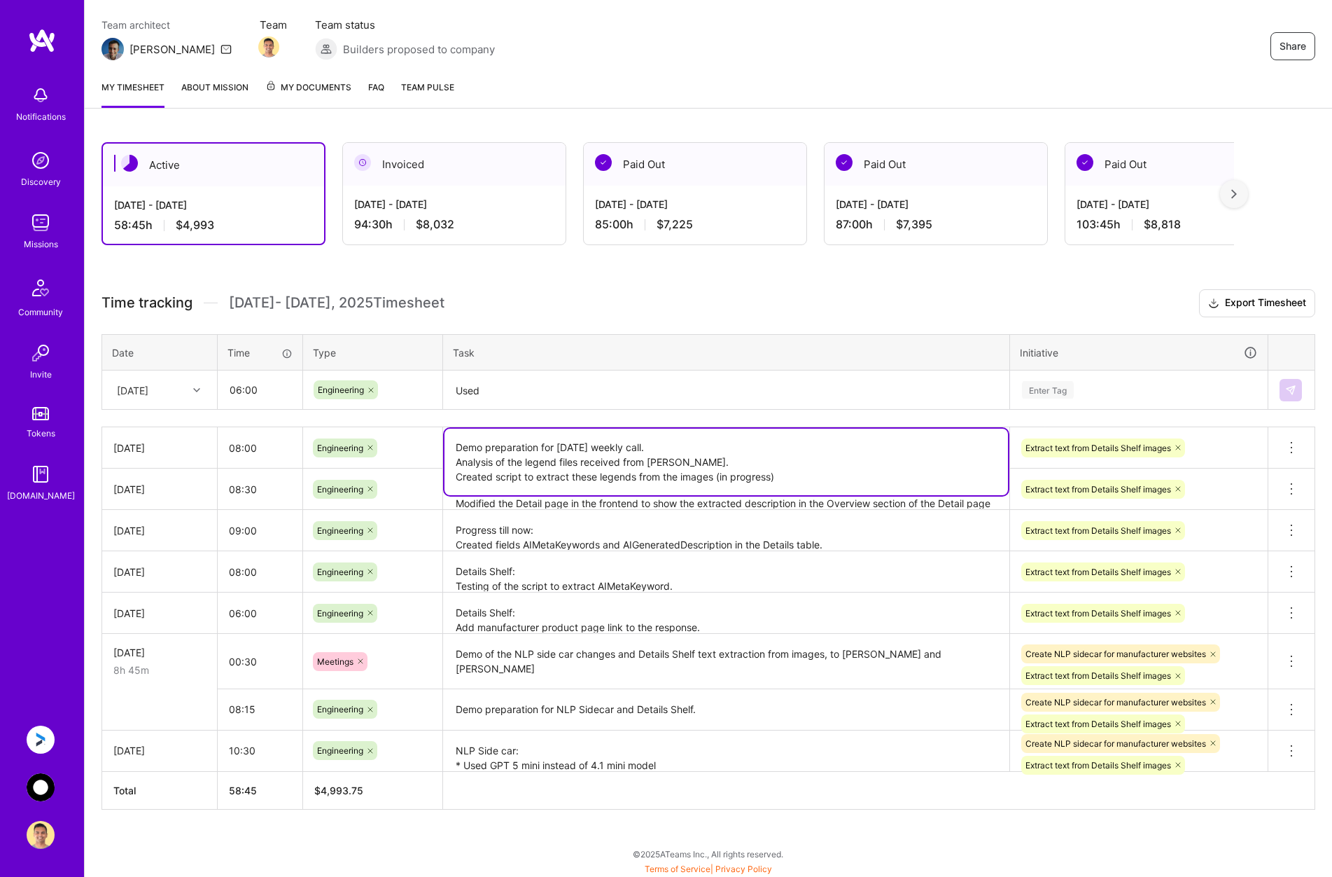
click at [563, 450] on textarea "Demo preparation for [DATE] weekly call. Analysis of the legend files received …" at bounding box center [727, 461] width 564 height 67
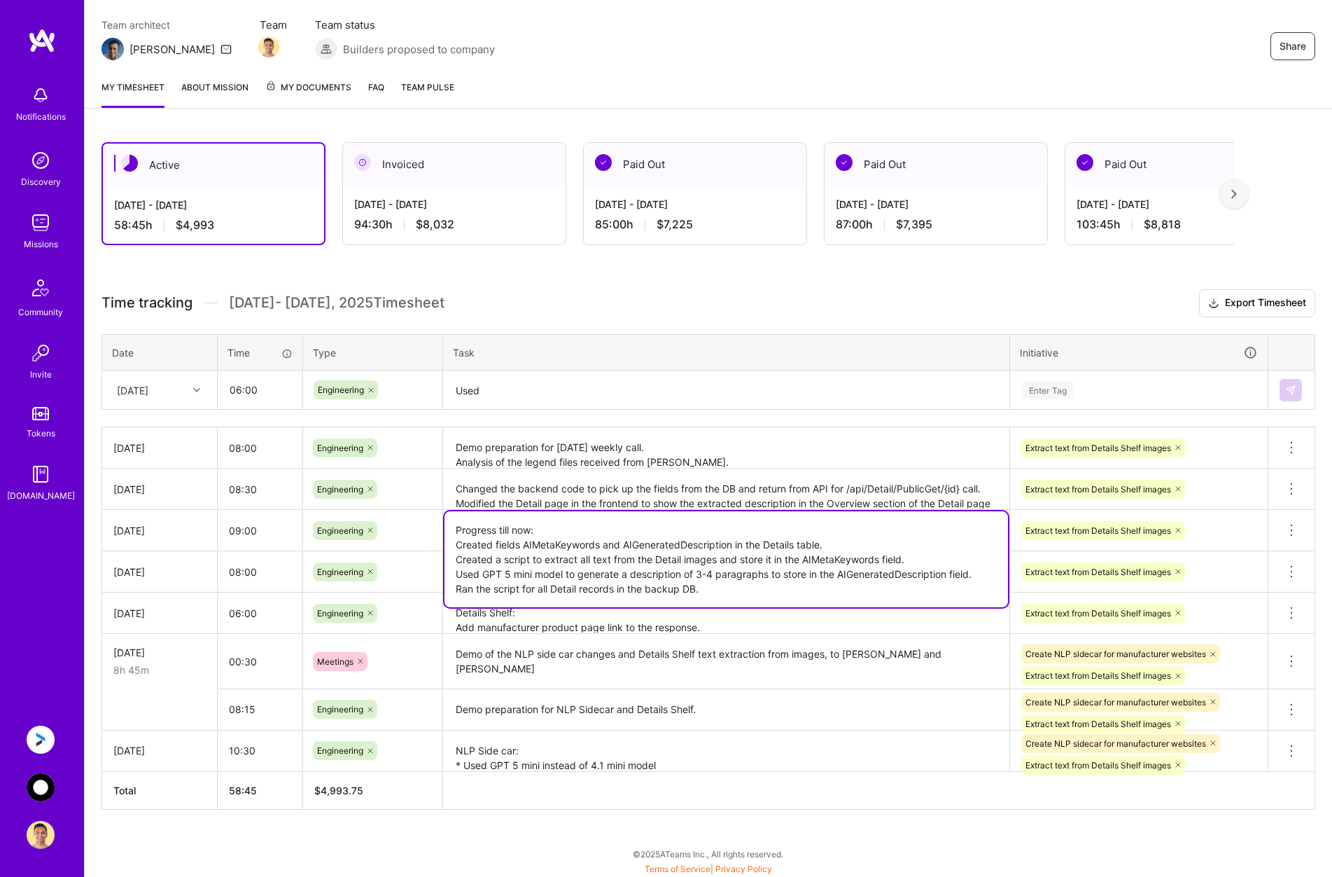
click at [603, 536] on textarea "Progress till now: Created fields AIMetaKeywords and AIGeneratedDescription in …" at bounding box center [727, 559] width 564 height 96
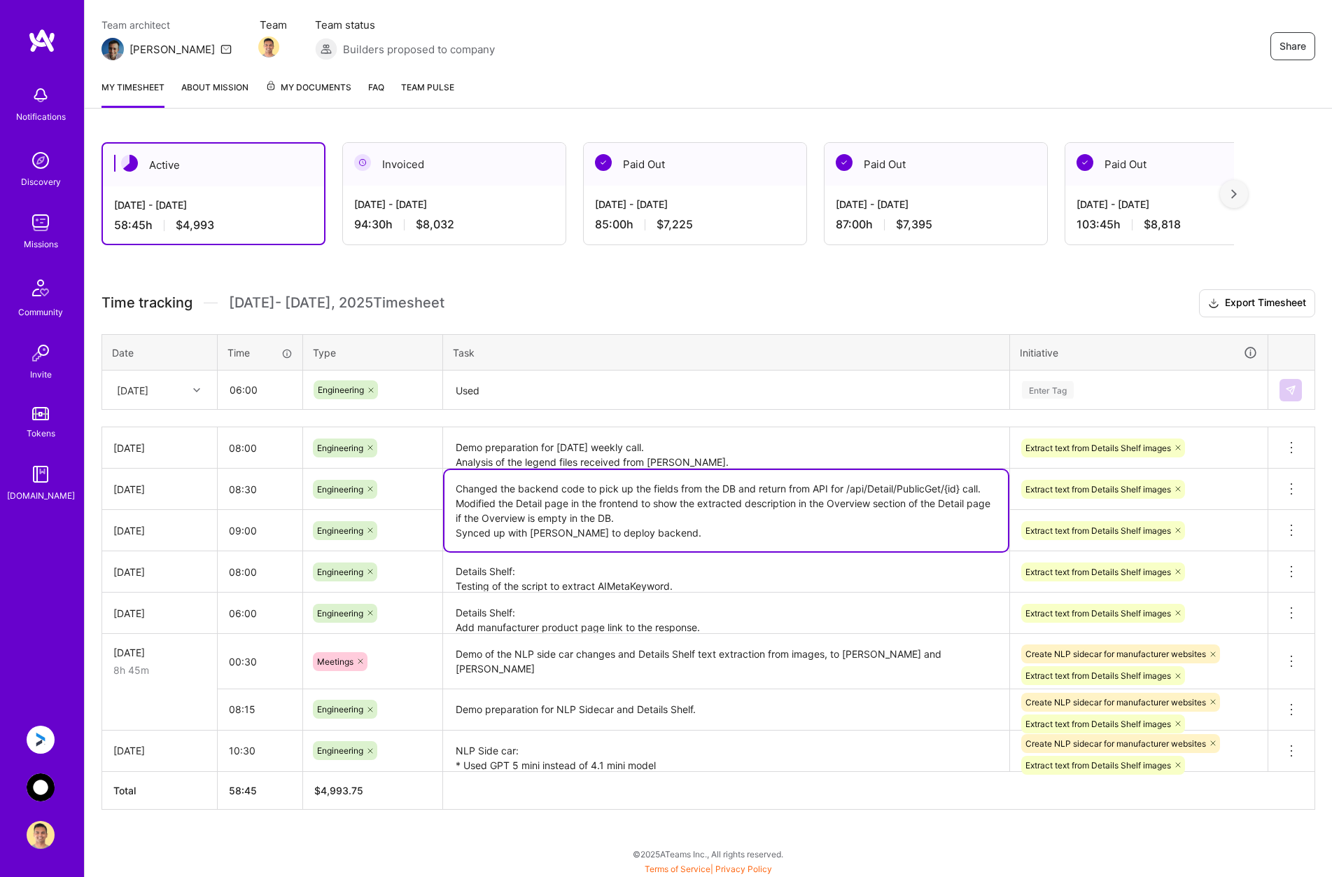
click at [598, 489] on textarea "Changed the backend code to pick up the fields from the DB and return from API …" at bounding box center [727, 510] width 564 height 81
click at [546, 389] on textarea "Used" at bounding box center [727, 390] width 564 height 37
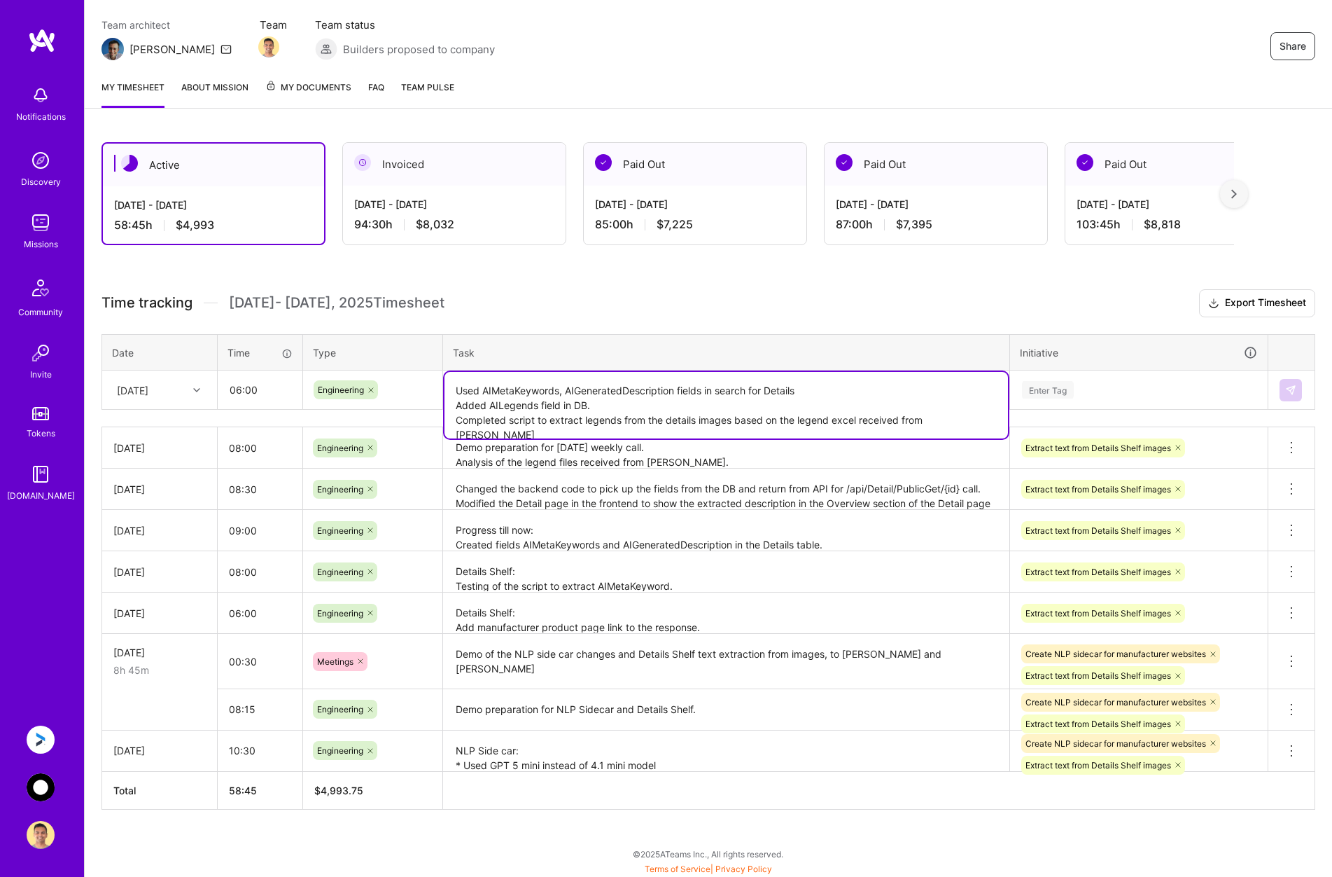
type textarea "Used AIMetaKeywords, AIGeneratedDescription fields in search for Details Added …"
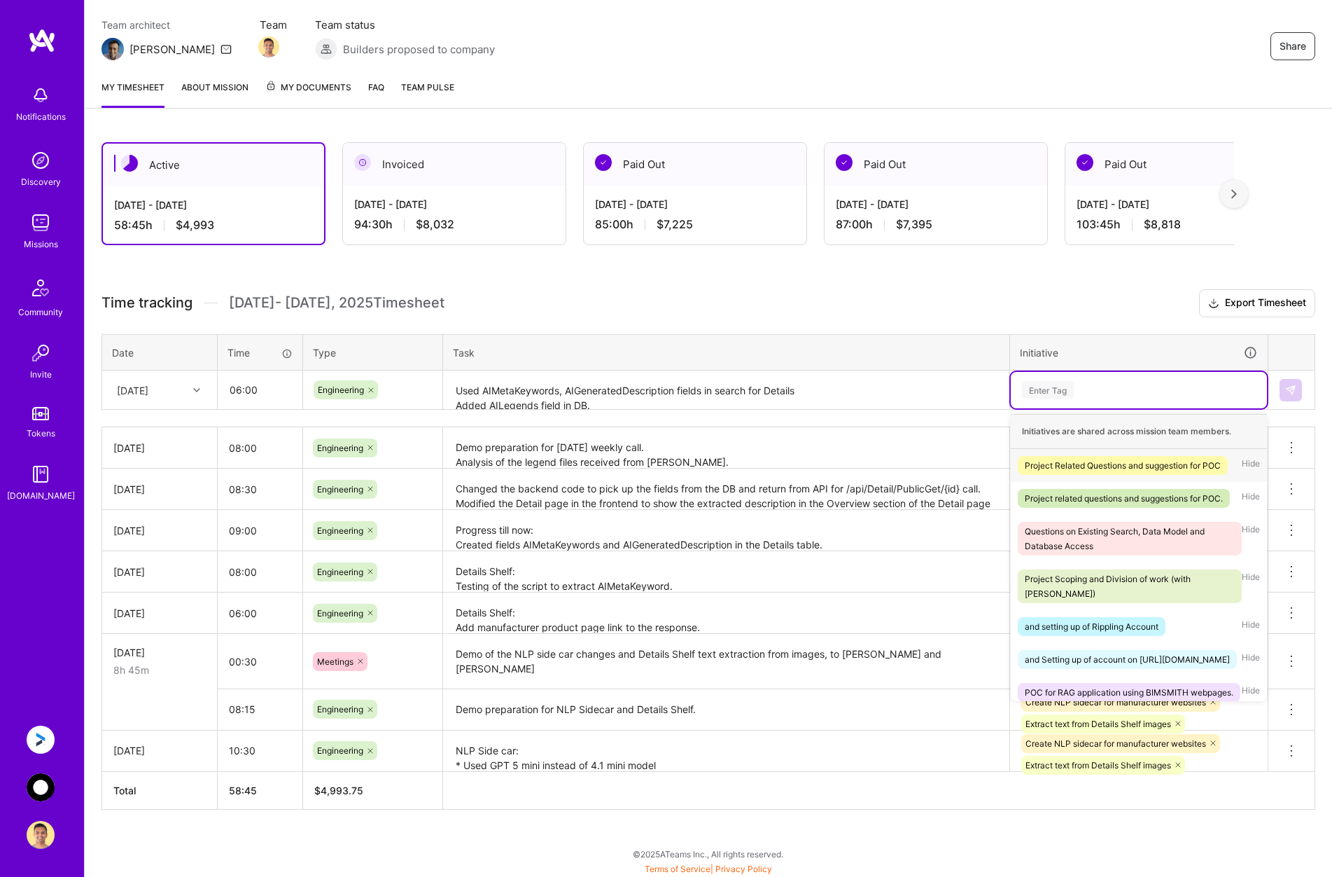
click at [1124, 384] on div "Enter Tag" at bounding box center [1139, 390] width 237 height 18
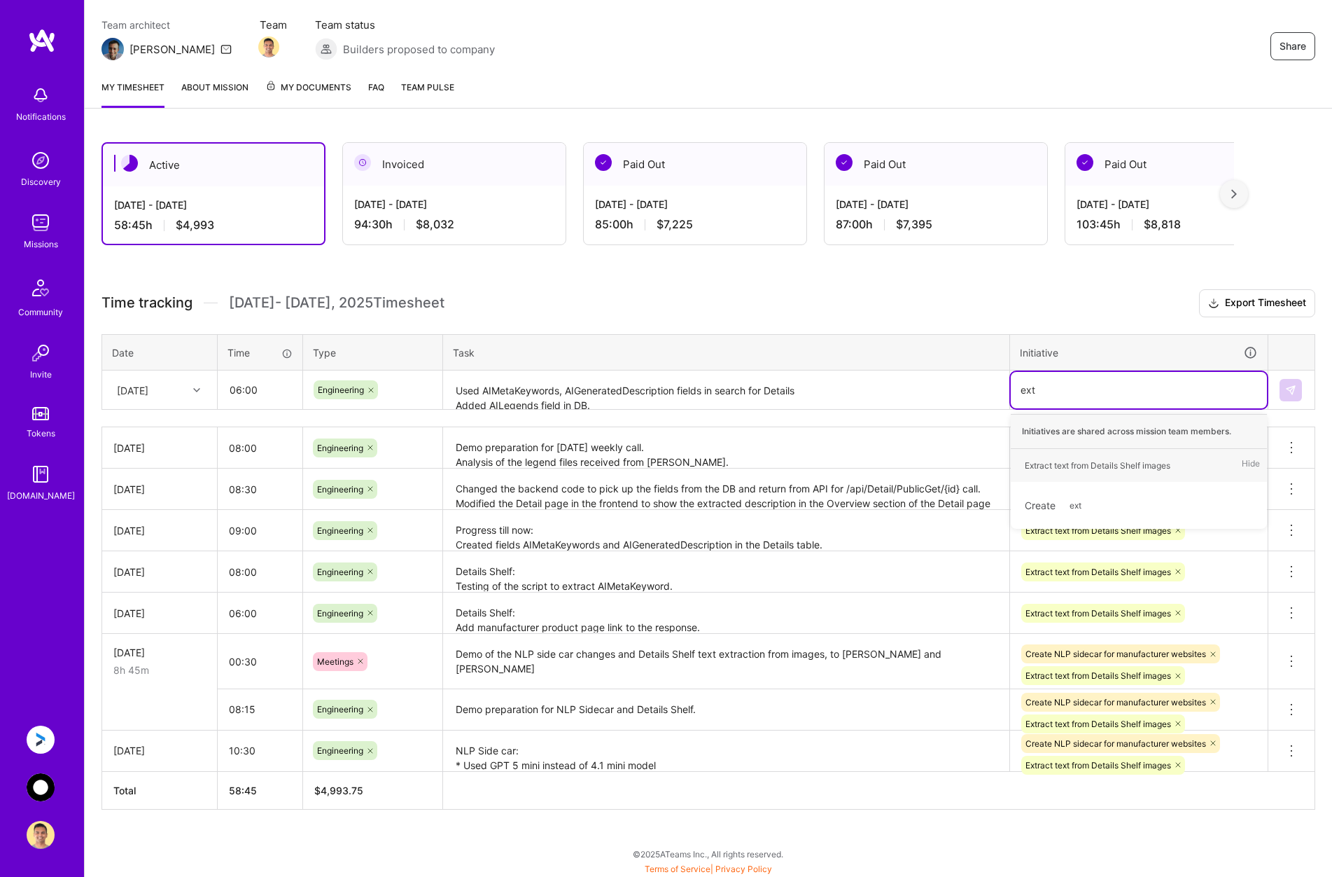
type input "extr"
click at [1081, 461] on div "Extract text from Details Shelf images" at bounding box center [1098, 465] width 146 height 15
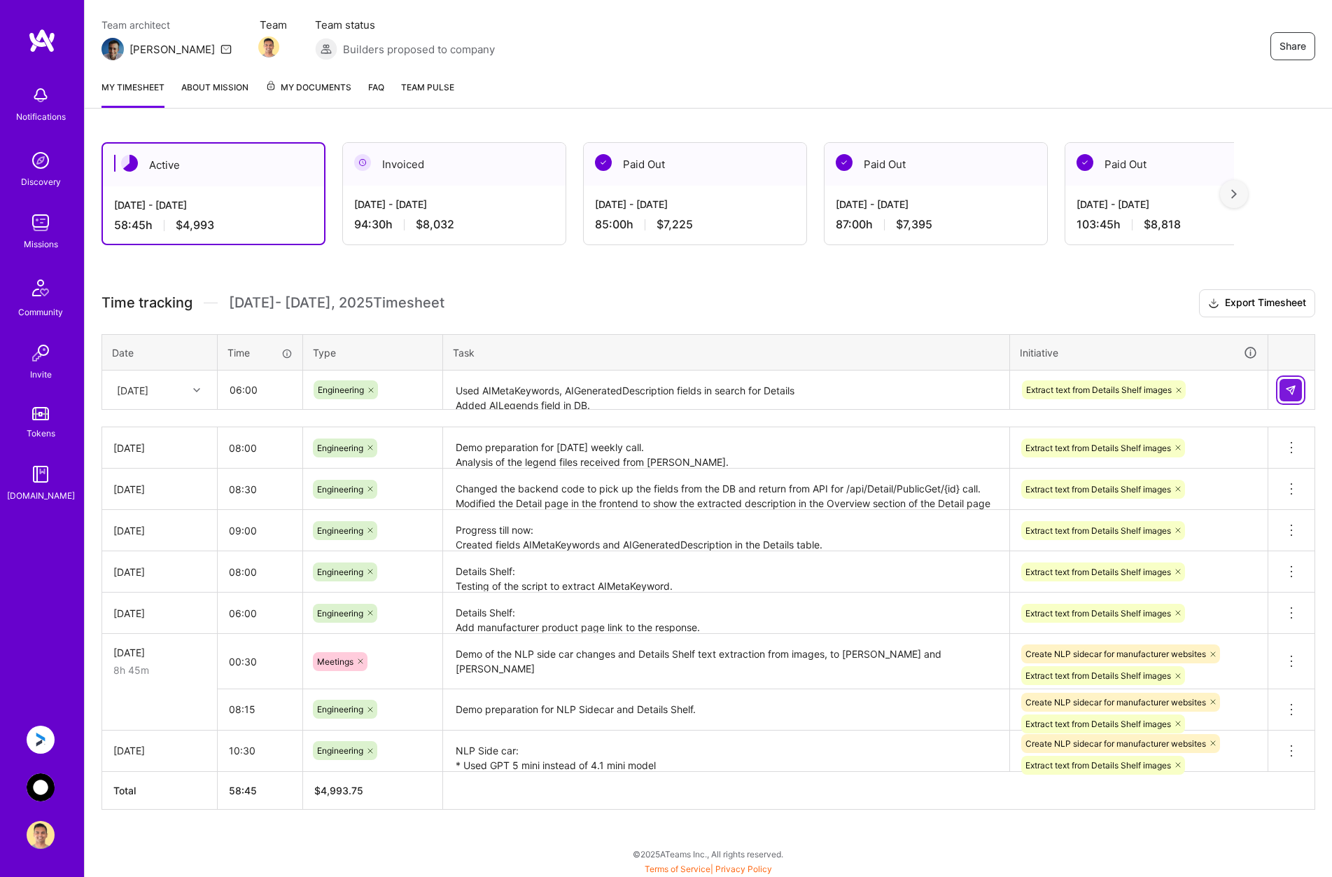
click at [1286, 382] on button at bounding box center [1291, 390] width 22 height 22
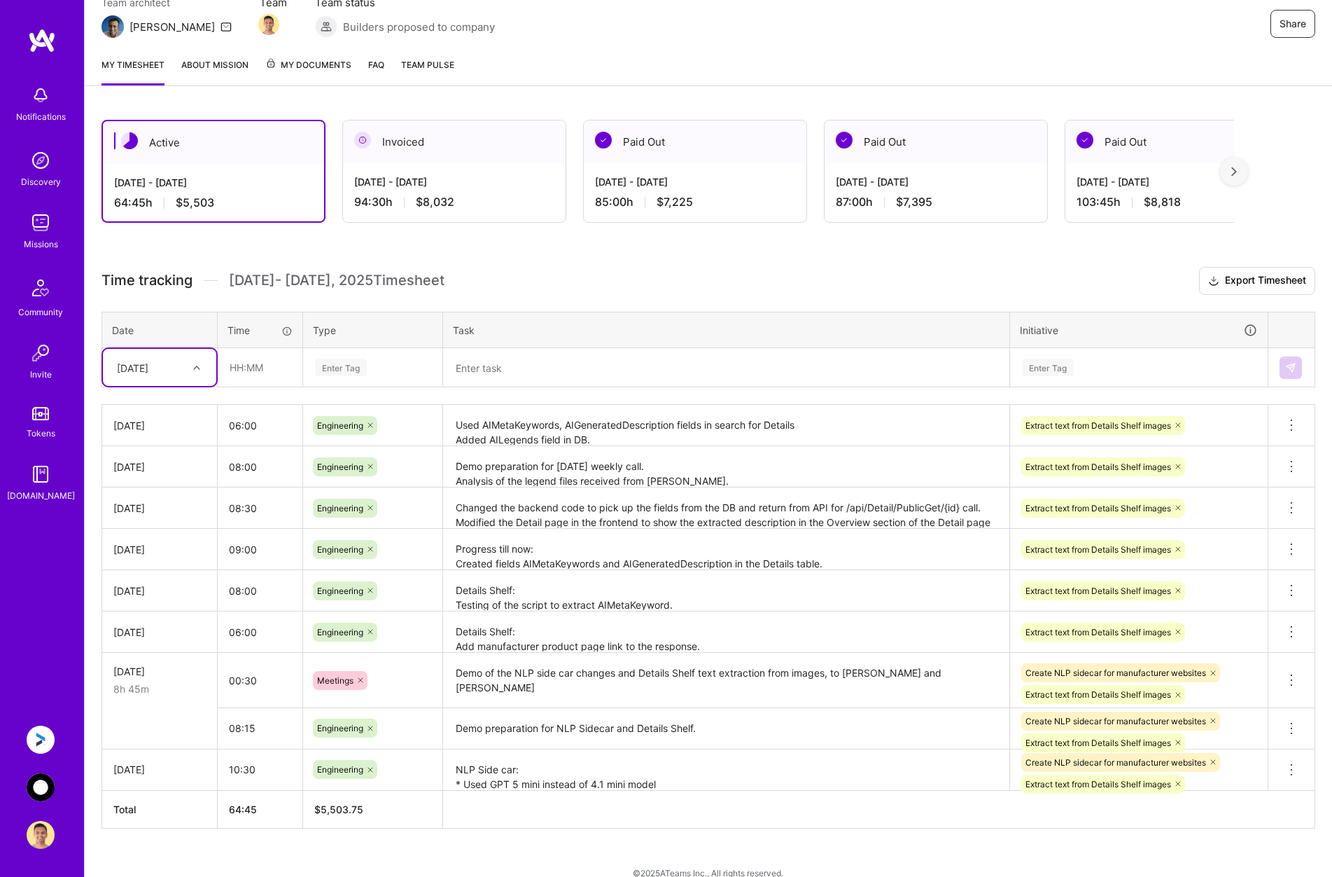
scroll to position [158, 0]
